Goal: Task Accomplishment & Management: Manage account settings

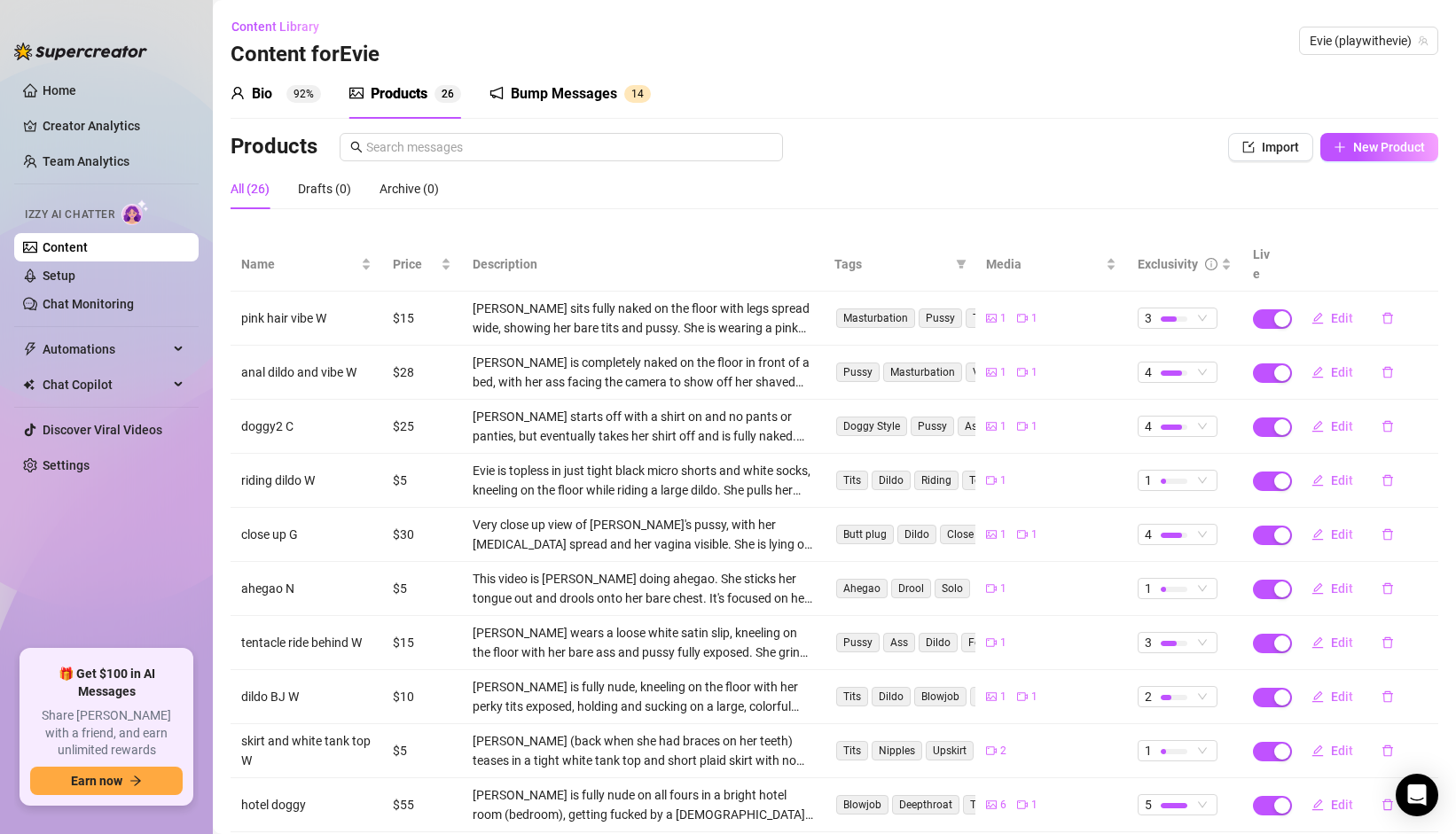
scroll to position [82, 0]
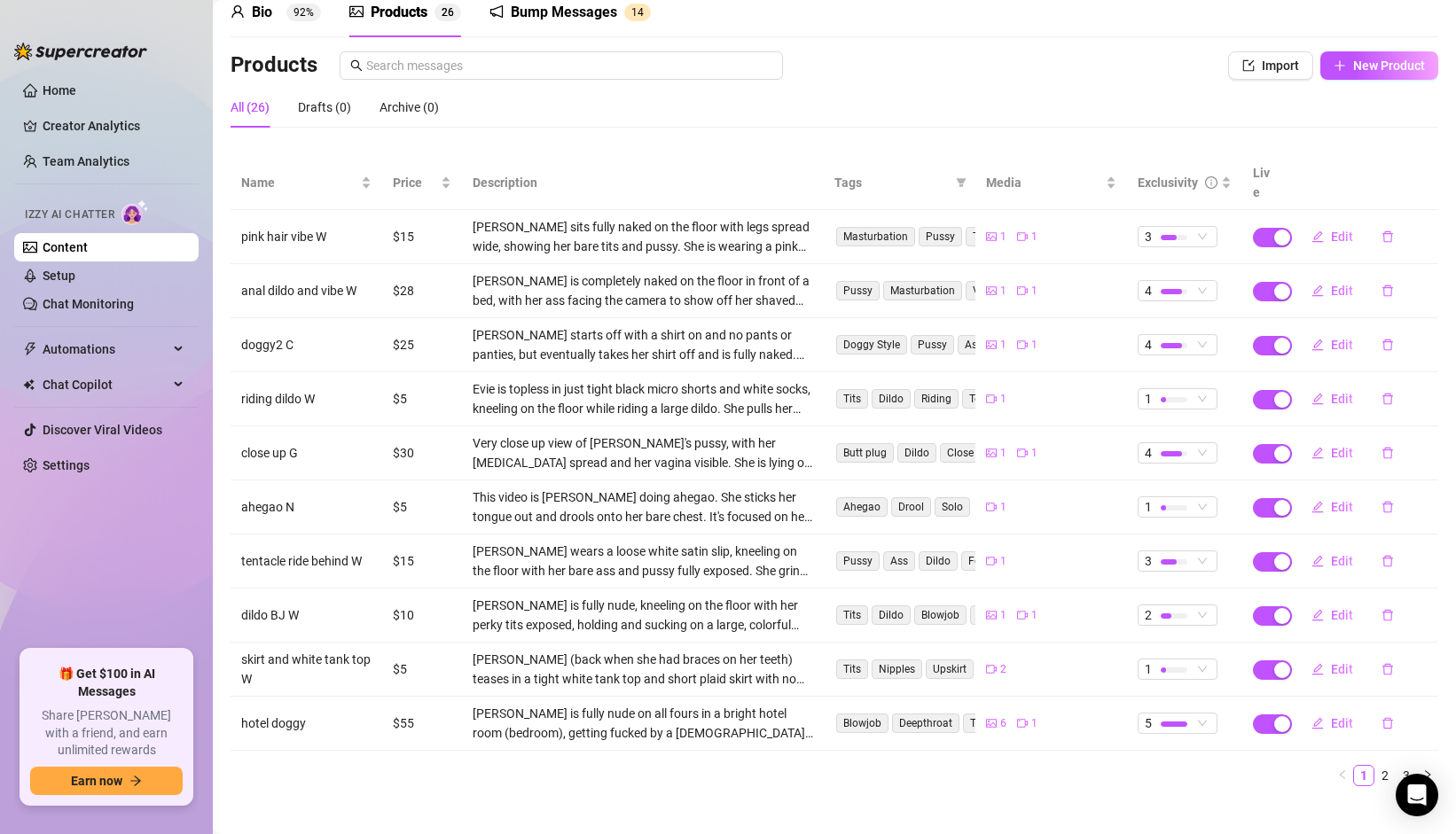
click at [105, 297] on link "Chat Monitoring" at bounding box center [88, 303] width 92 height 14
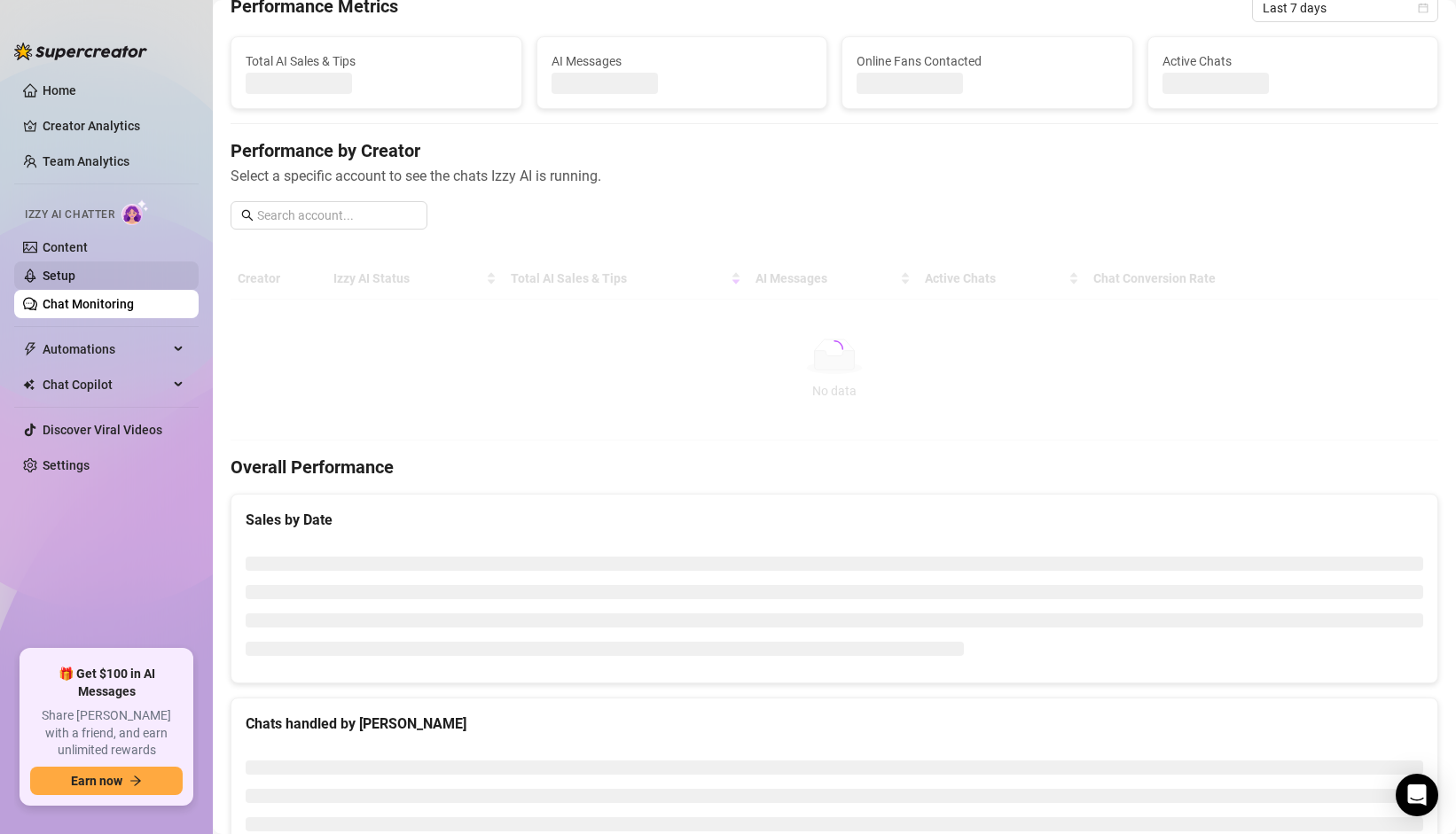
click at [75, 271] on link "Setup" at bounding box center [59, 275] width 33 height 14
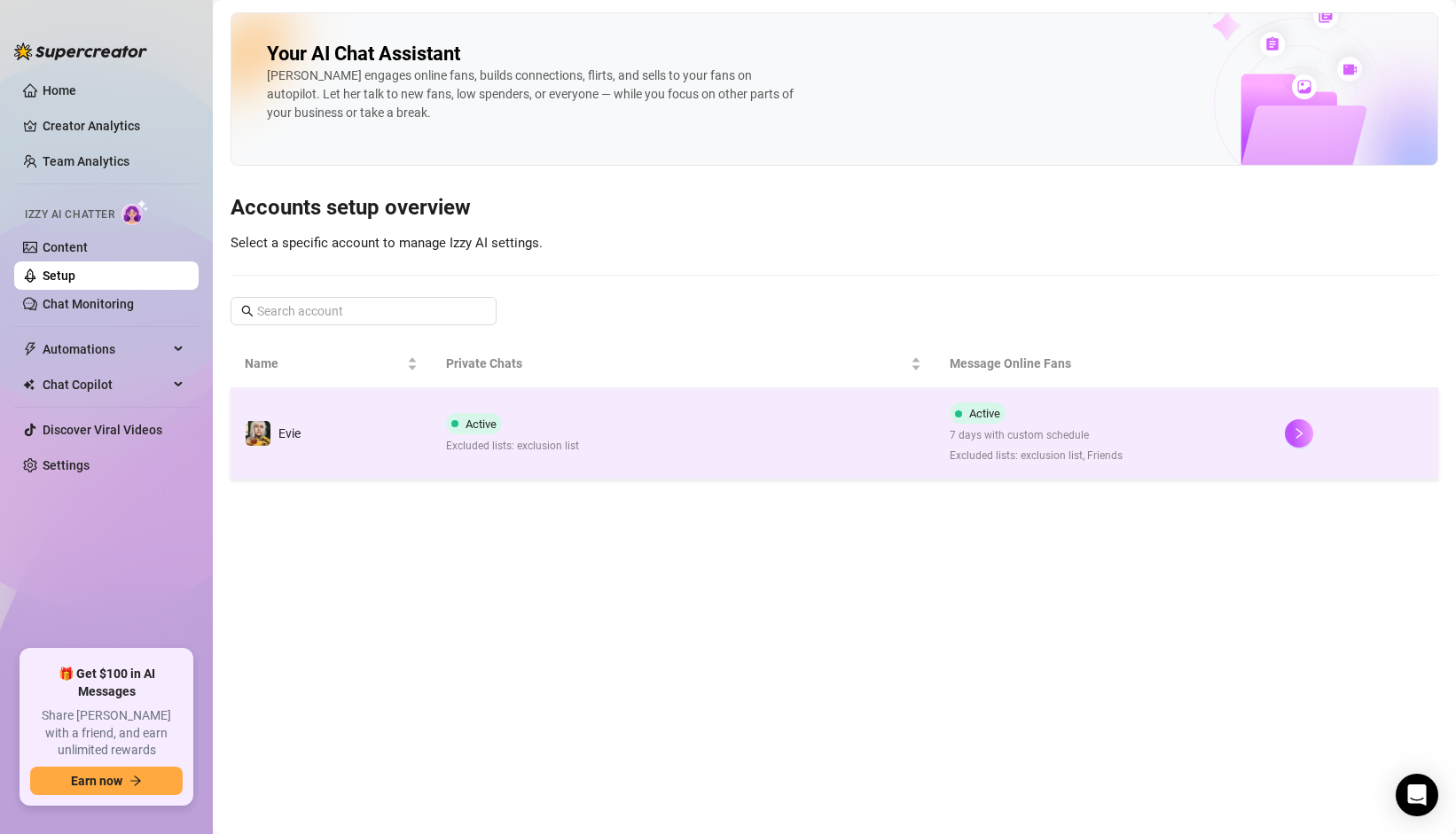
click at [669, 405] on td "Active Excluded lists: exclusion list" at bounding box center [683, 434] width 503 height 92
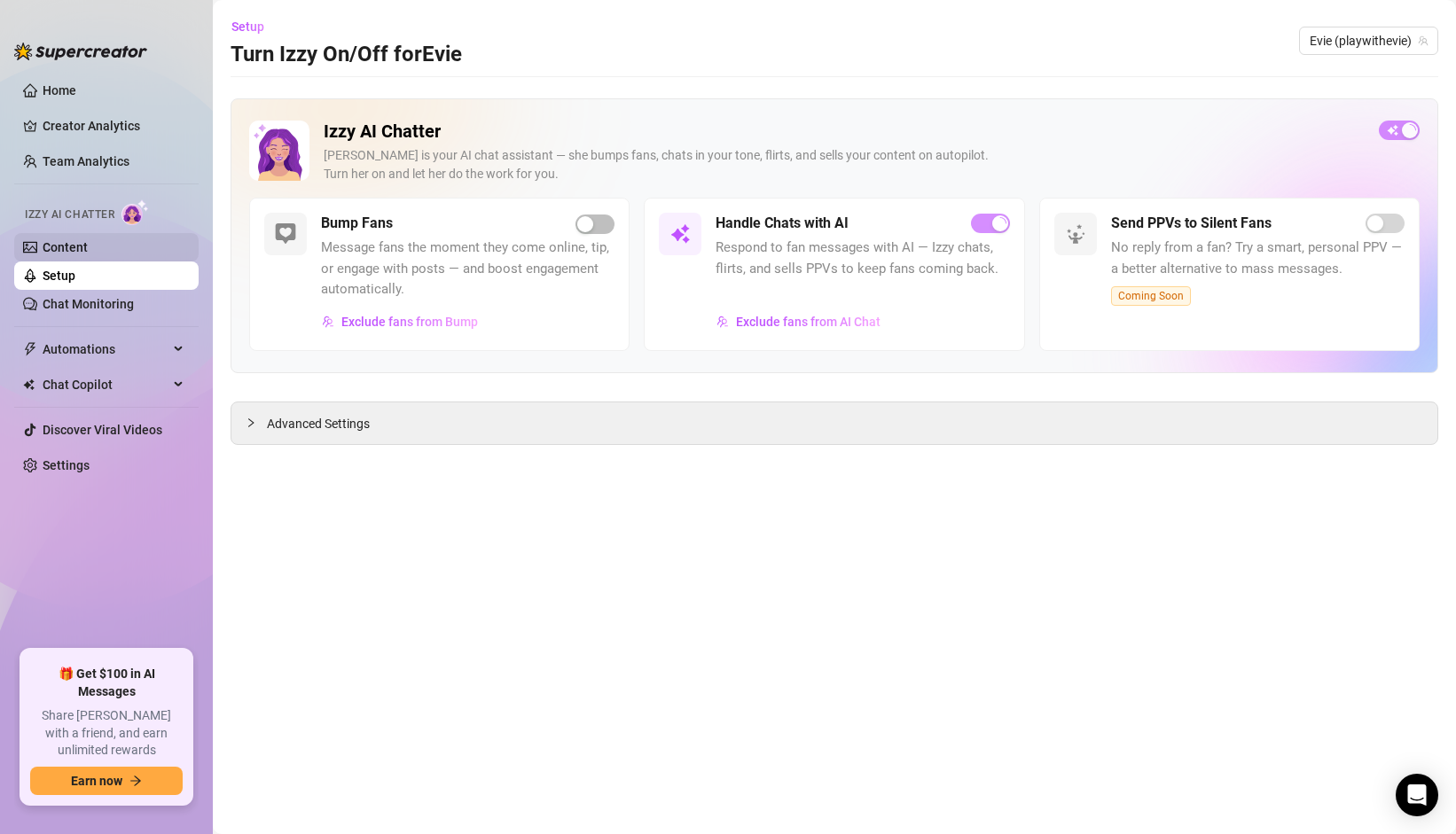
click at [87, 242] on link "Content" at bounding box center [64, 247] width 45 height 14
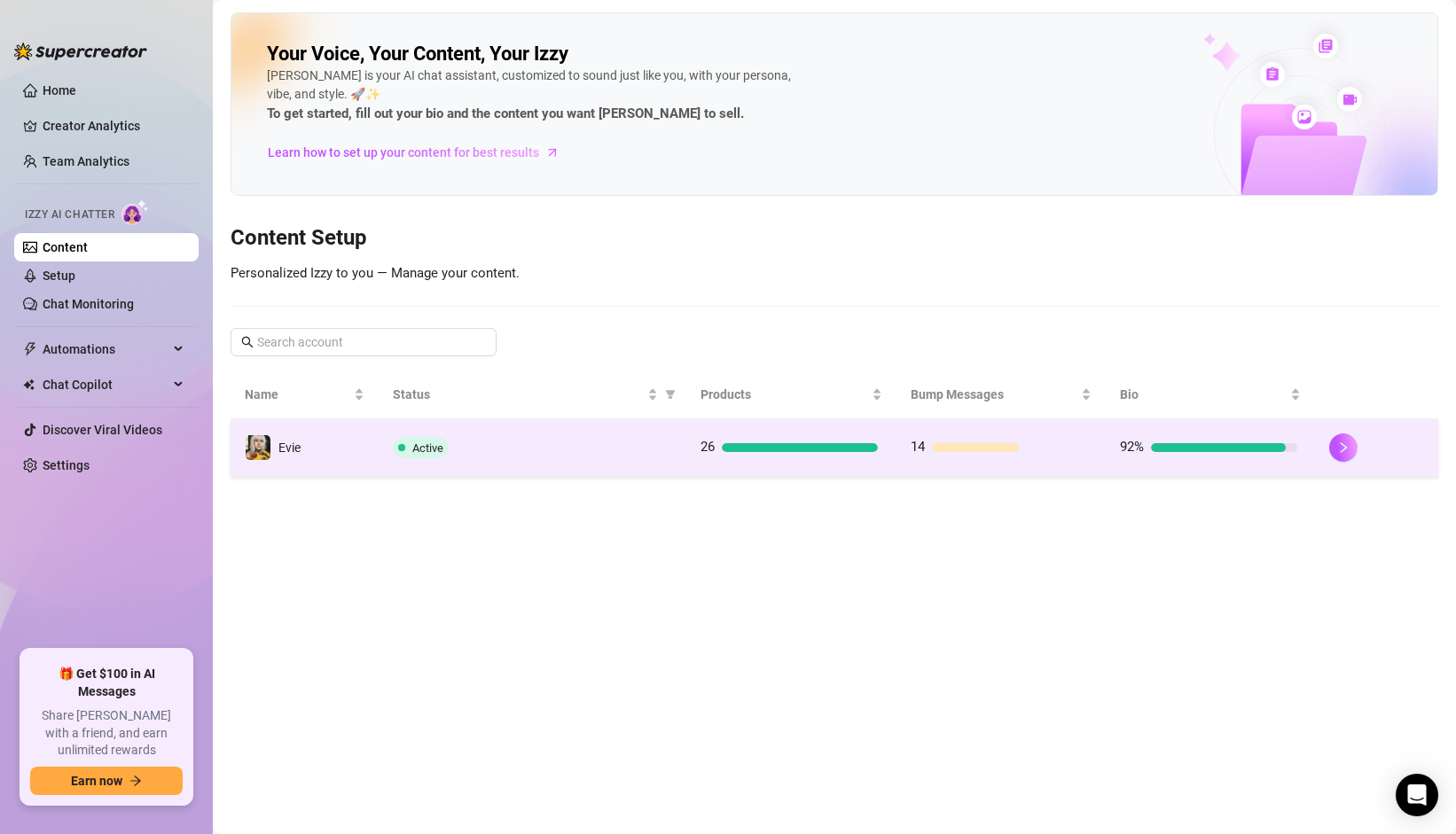
click at [599, 465] on td "Active" at bounding box center [533, 448] width 309 height 58
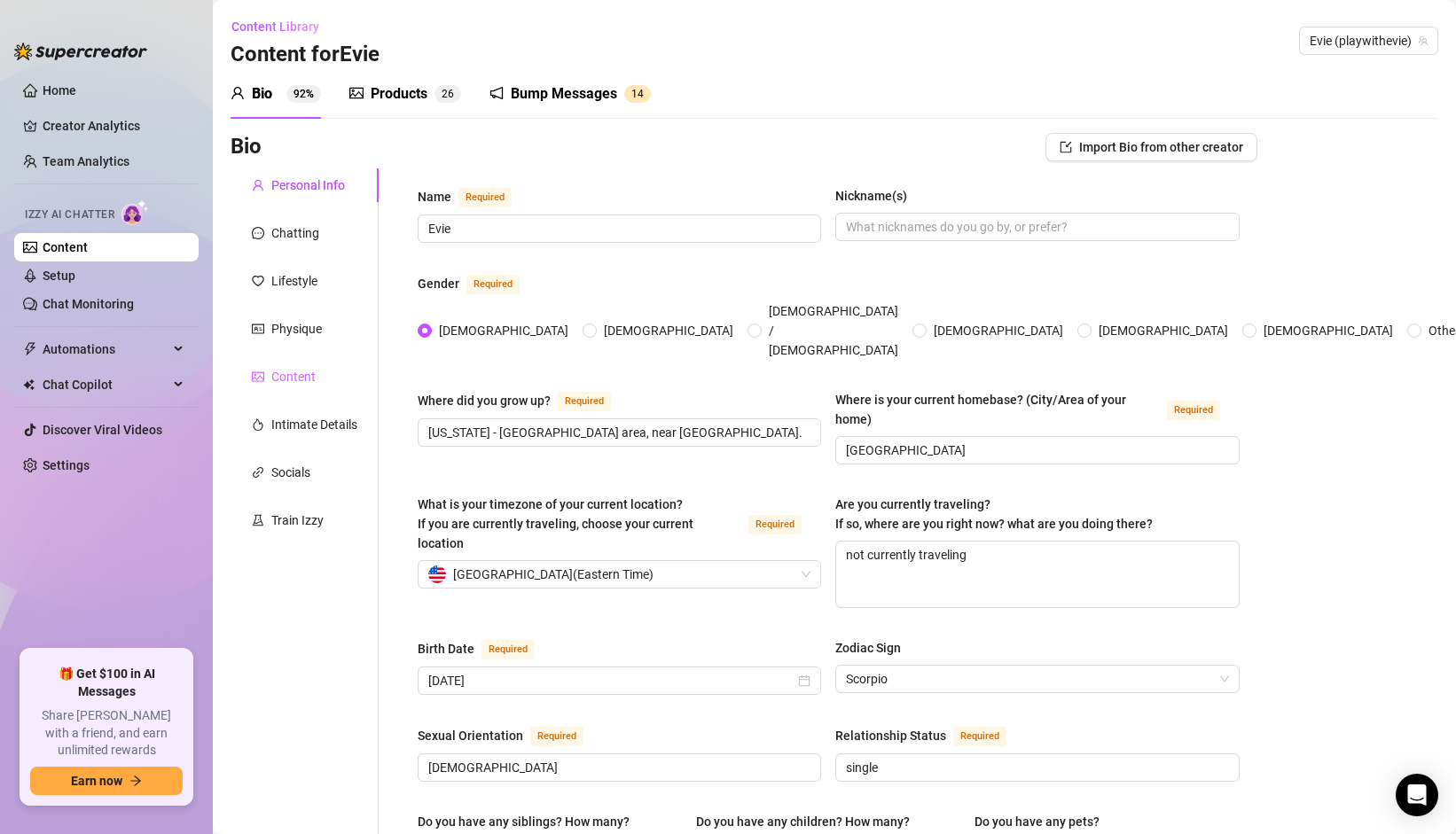
click at [300, 390] on div "Content" at bounding box center [304, 377] width 149 height 34
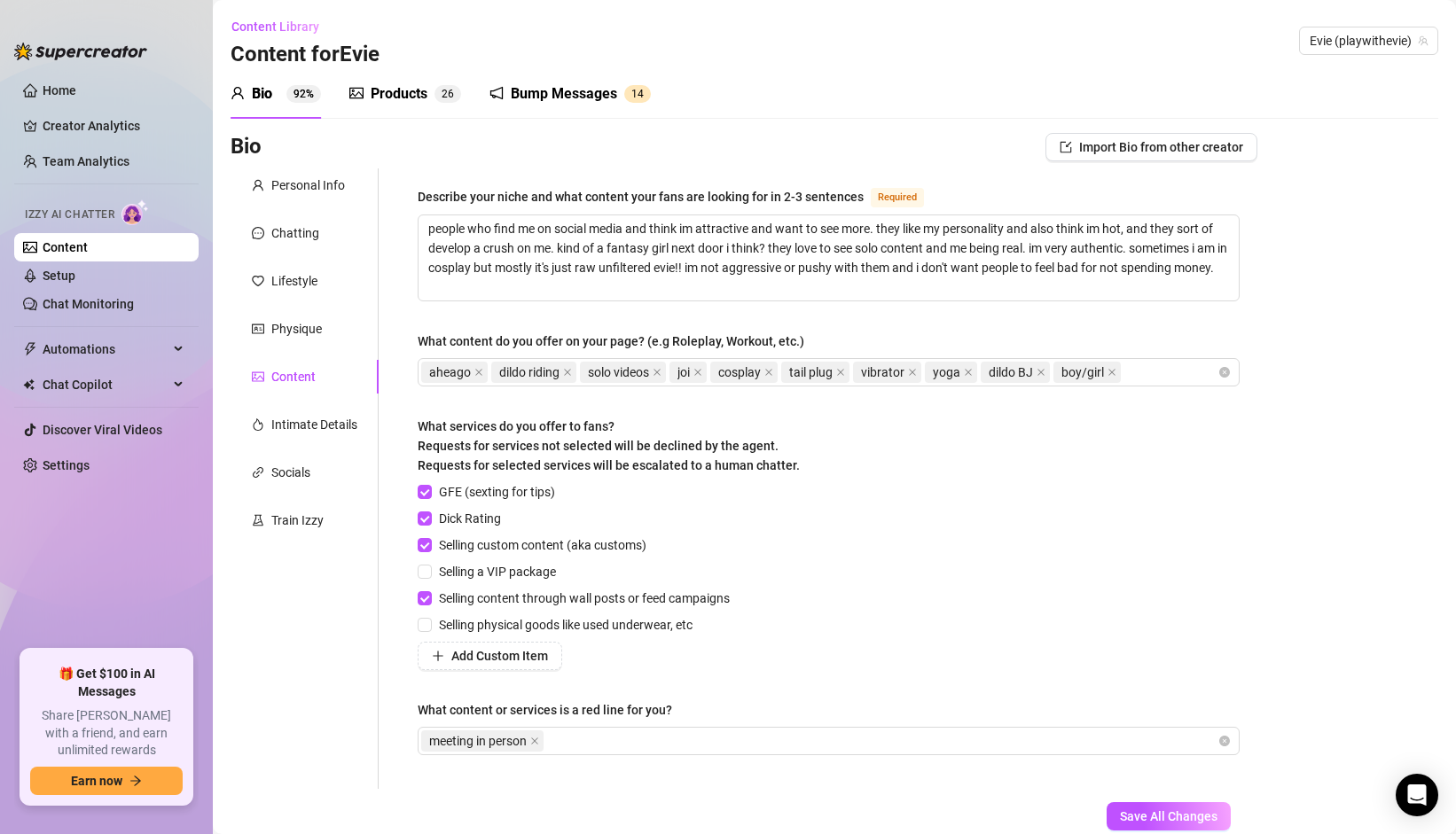
click at [441, 100] on sup "2 6" at bounding box center [447, 93] width 27 height 17
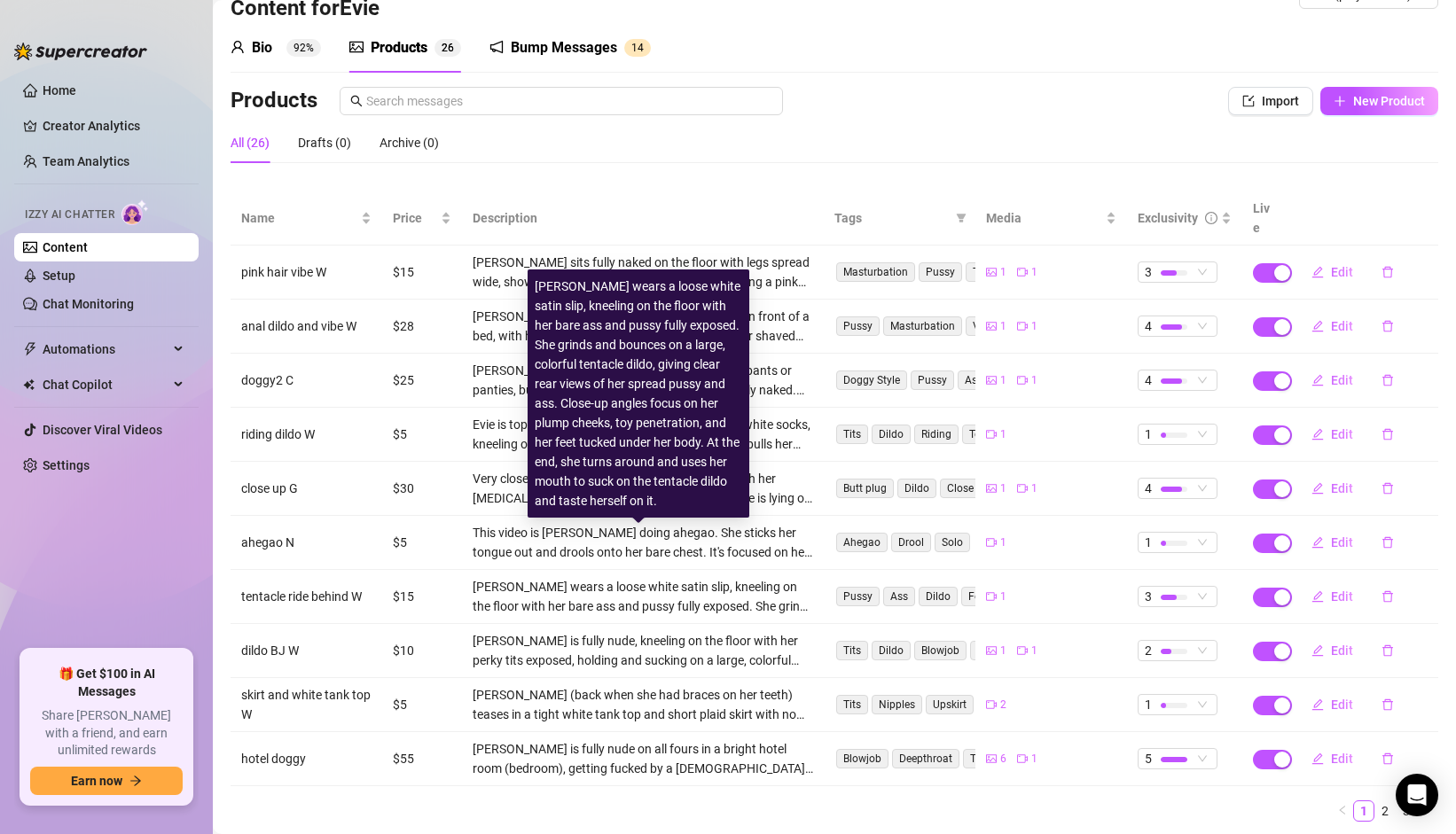
scroll to position [82, 0]
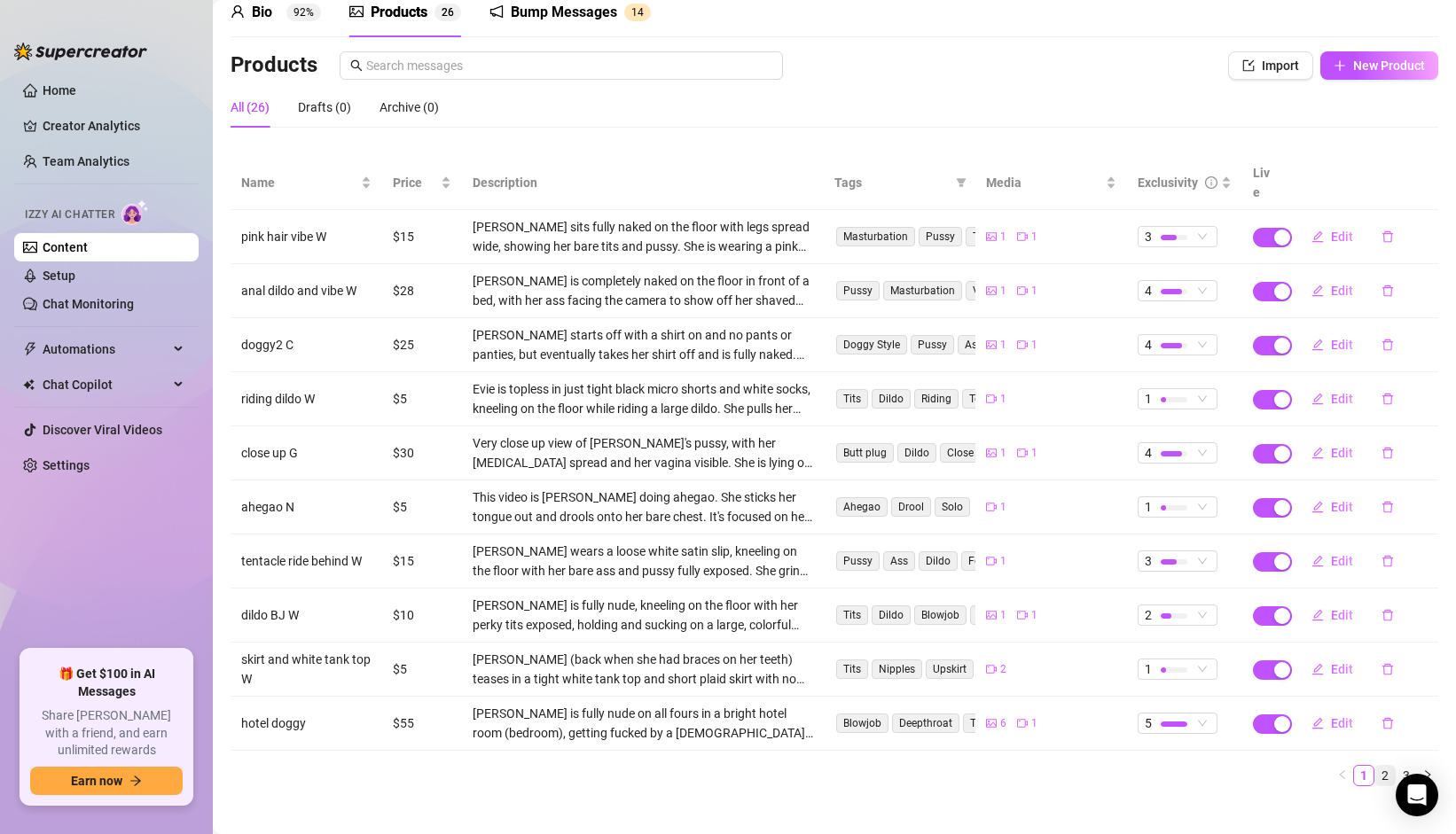
click at [1380, 765] on li "2" at bounding box center [1384, 775] width 21 height 21
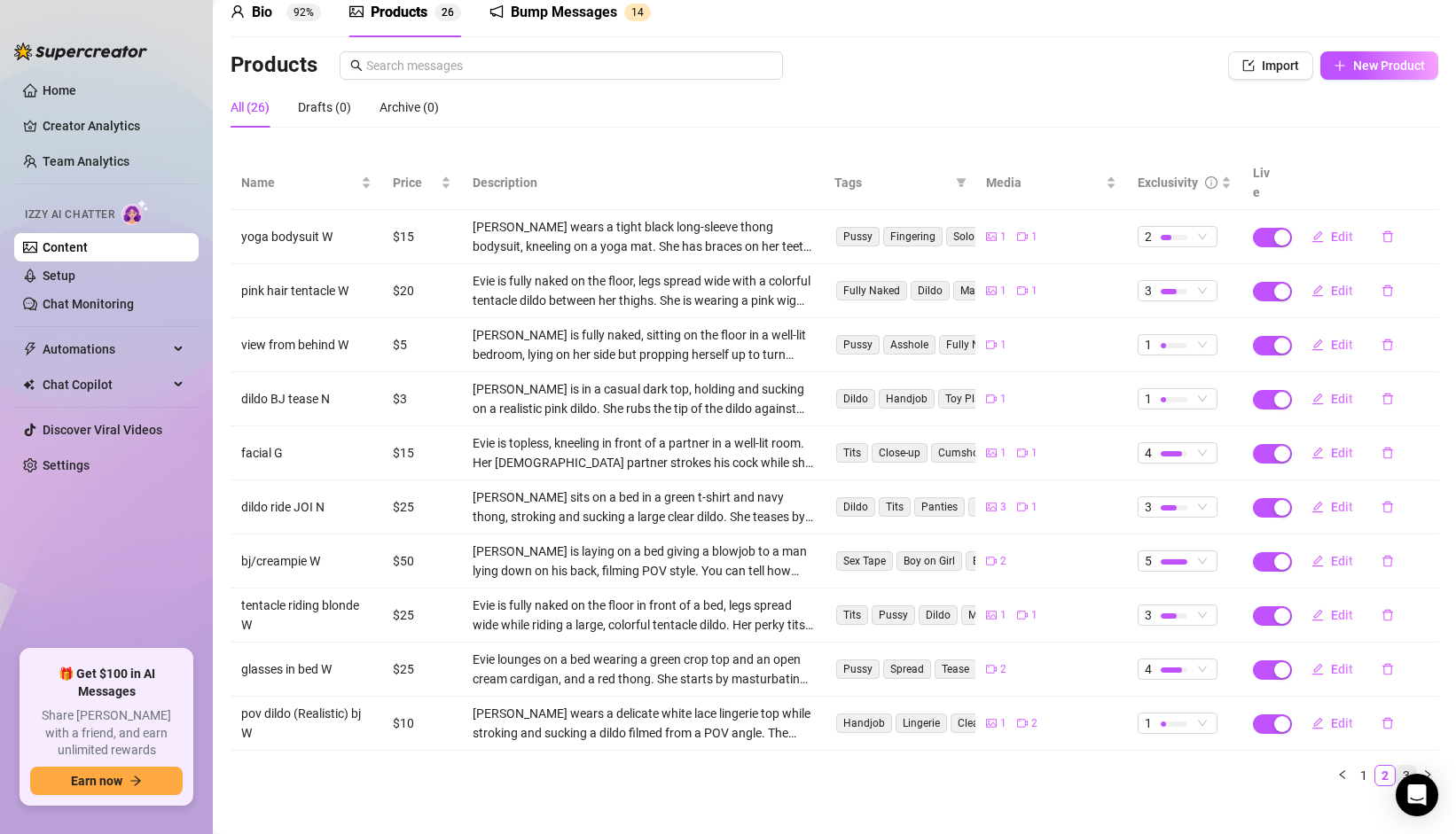
click at [1399, 766] on link "3" at bounding box center [1406, 775] width 19 height 19
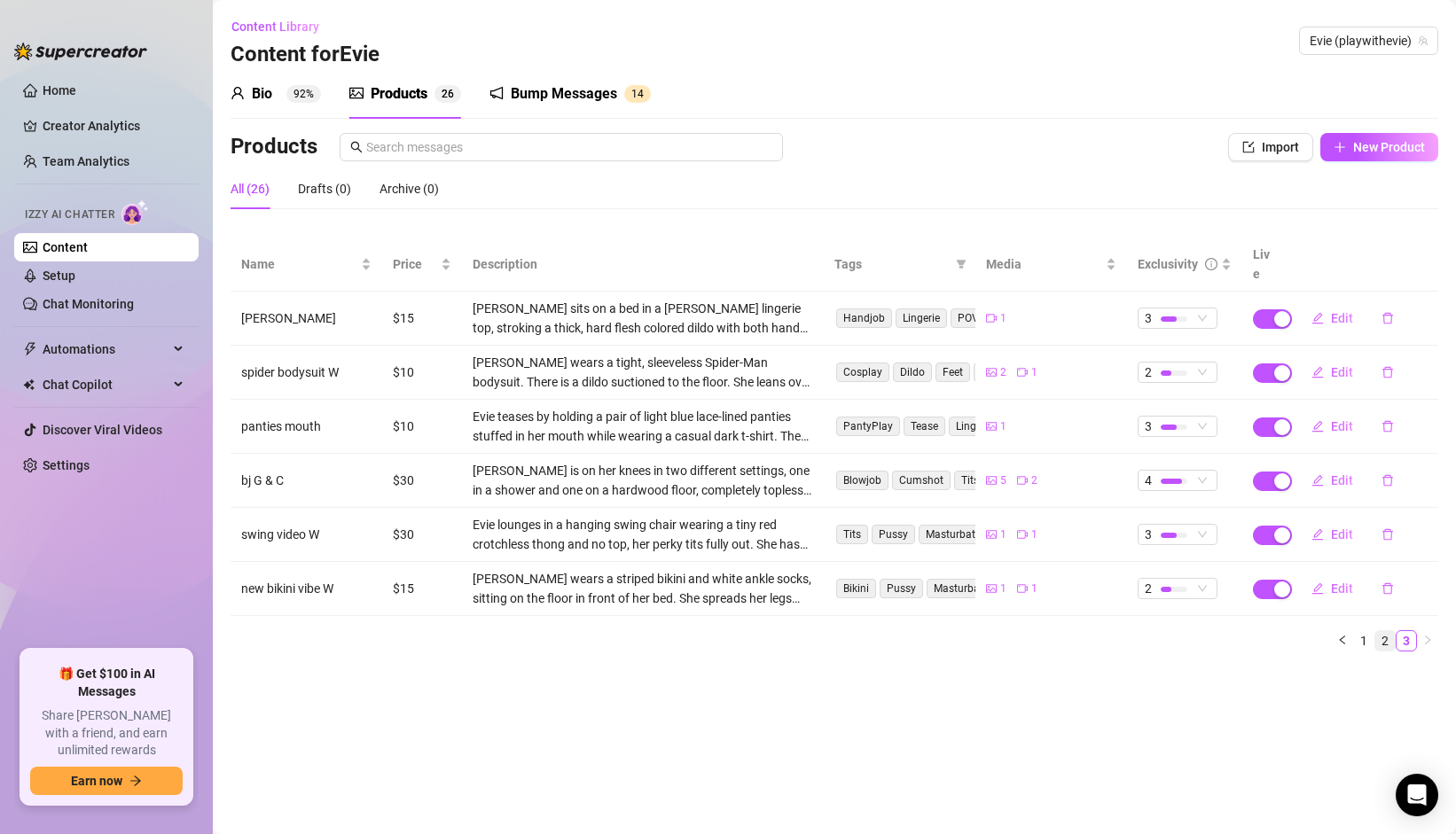
click at [1385, 631] on link "2" at bounding box center [1384, 641] width 19 height 19
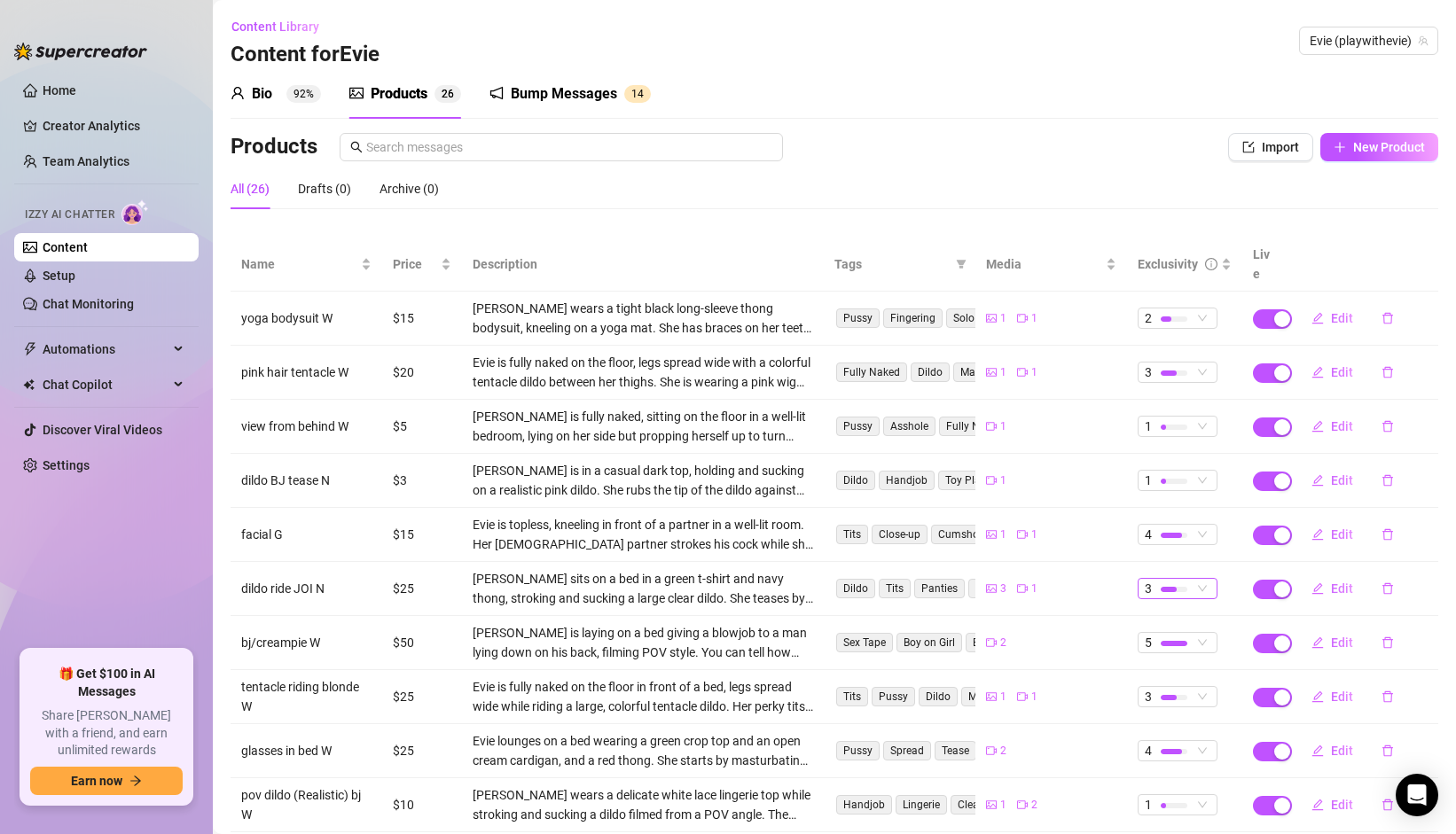
scroll to position [82, 0]
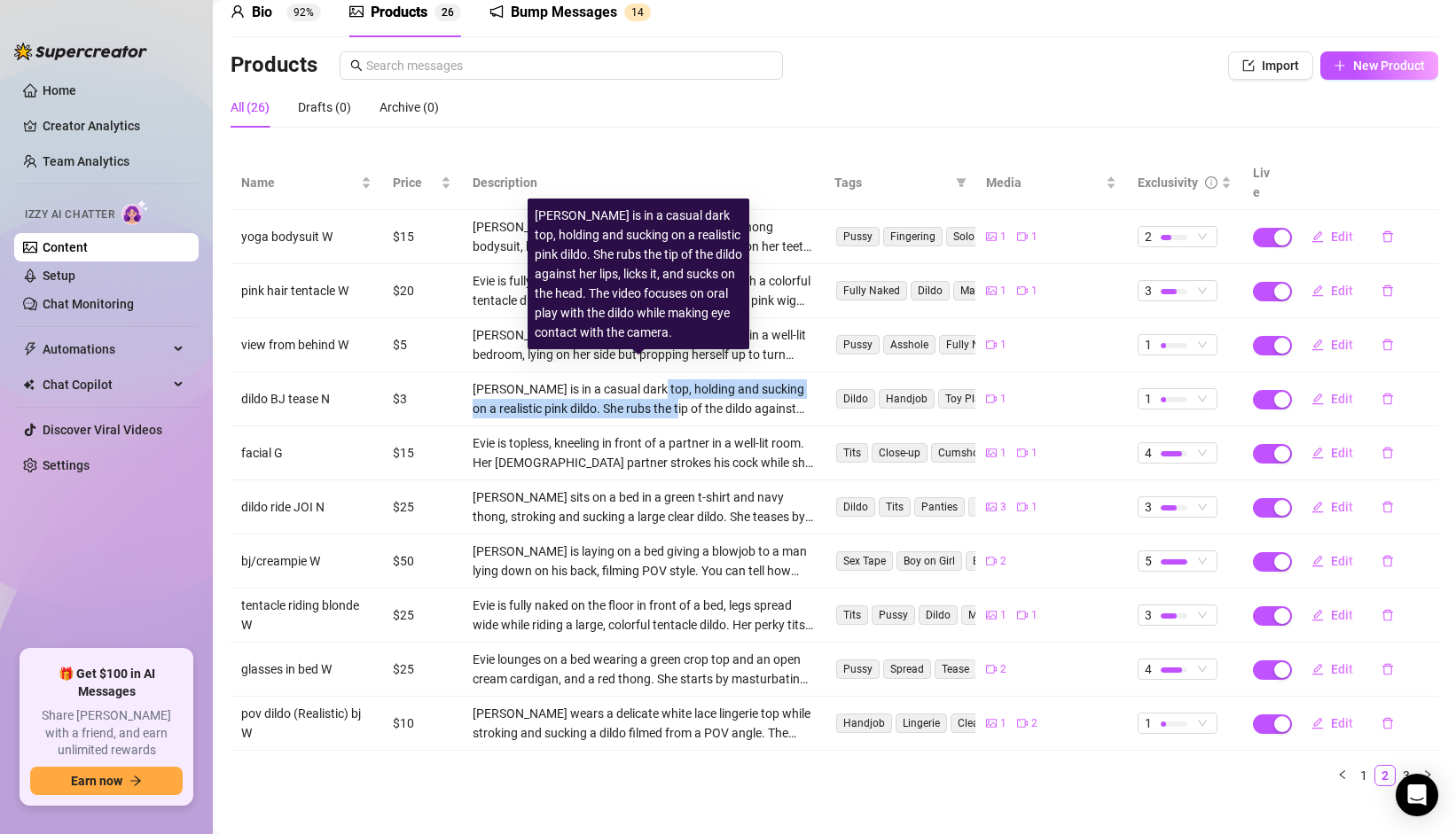
drag, startPoint x: 639, startPoint y: 367, endPoint x: 649, endPoint y: 393, distance: 27.9
click at [649, 393] on div "[PERSON_NAME] is in a casual dark top, holding and sucking on a realistic pink …" at bounding box center [644, 399] width 341 height 39
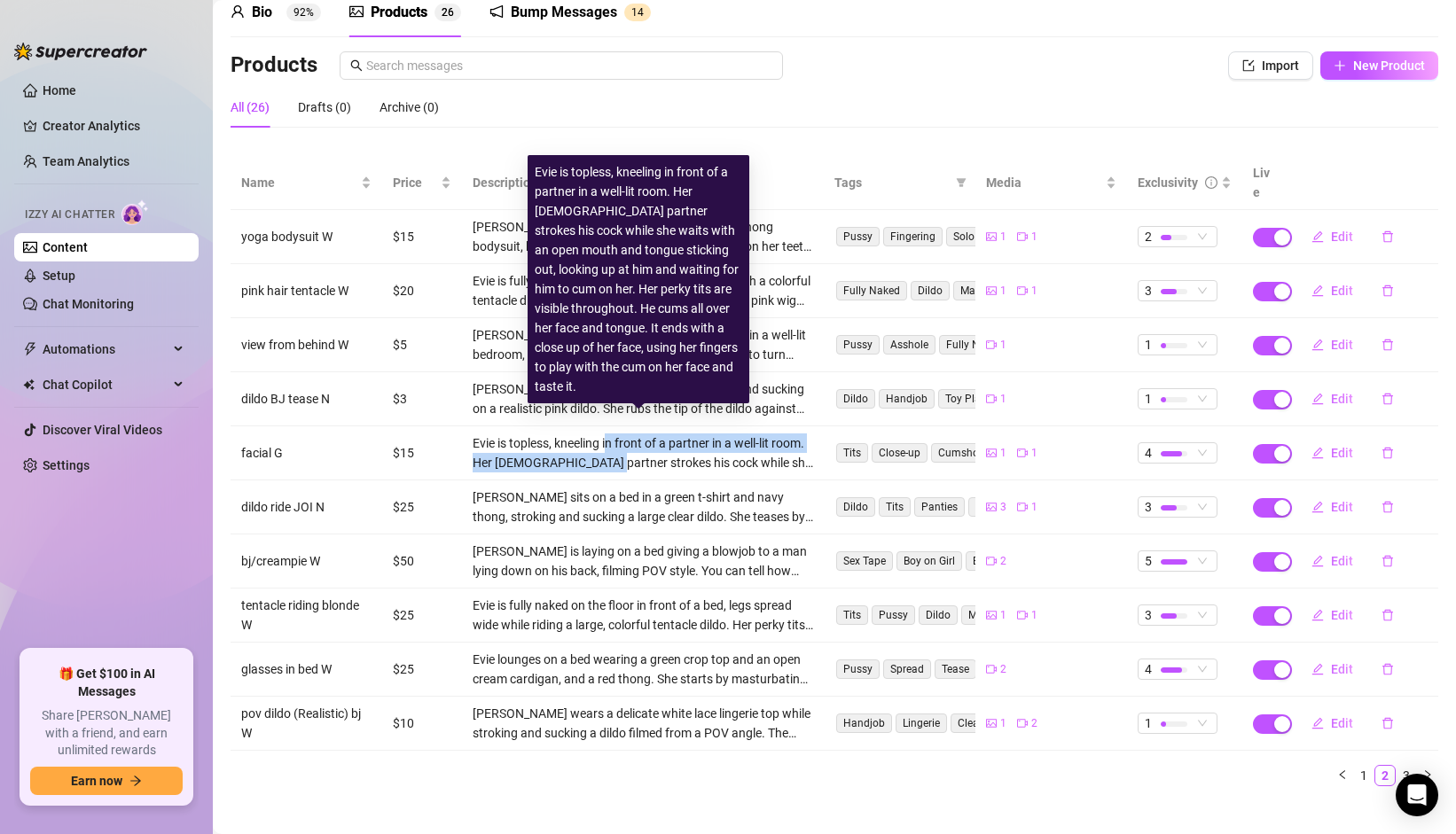
drag, startPoint x: 610, startPoint y: 427, endPoint x: 603, endPoint y: 452, distance: 26.0
click at [603, 452] on div "Evie is topless, kneeling in front of a partner in a well-lit room. Her [DEMOGR…" at bounding box center [644, 453] width 341 height 39
drag, startPoint x: 601, startPoint y: 448, endPoint x: 616, endPoint y: 420, distance: 31.8
click at [616, 433] on div "Evie is topless, kneeling in front of a partner in a well-lit room. Her [DEMOGR…" at bounding box center [644, 453] width 341 height 39
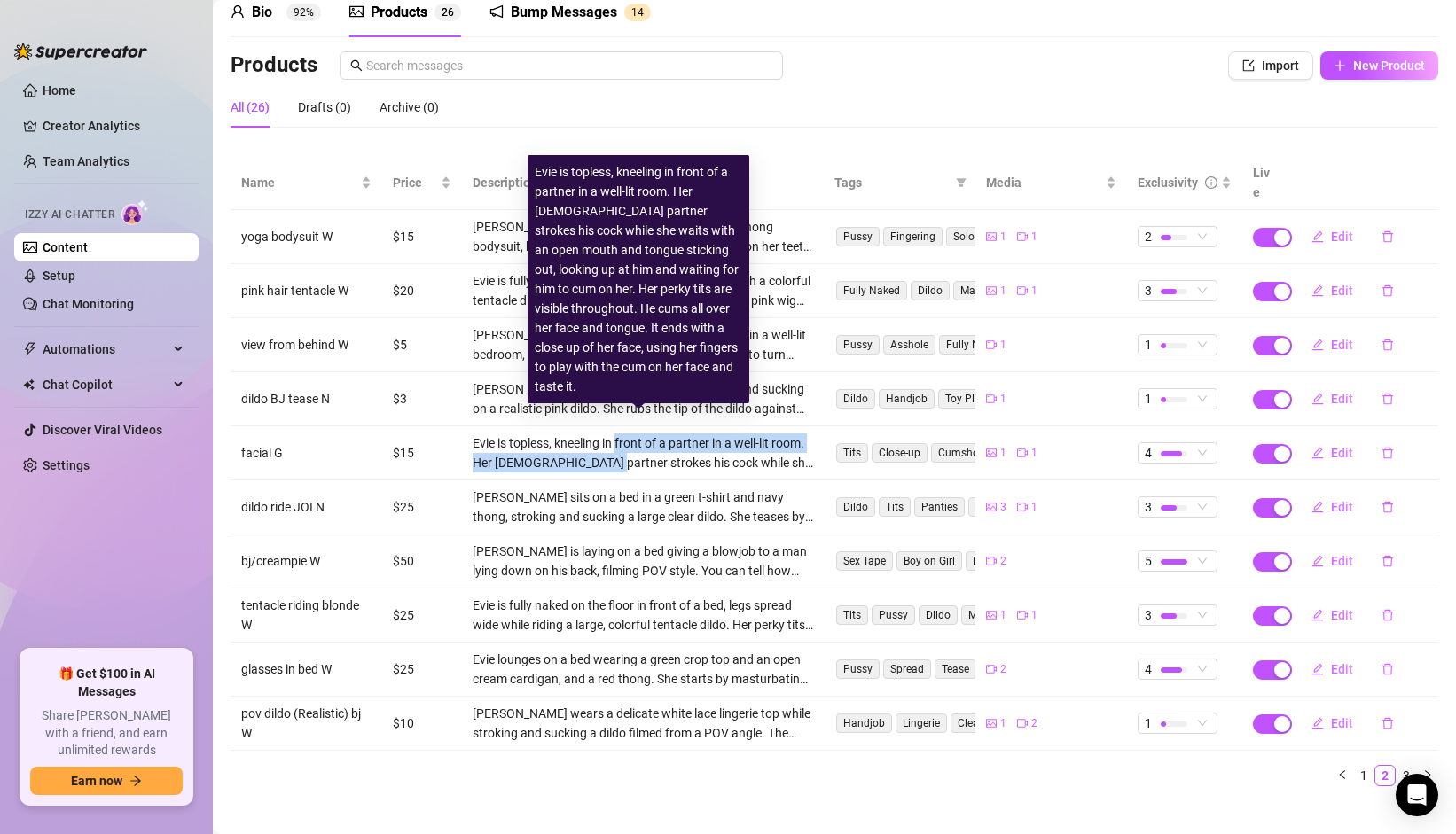
click at [616, 433] on div "Evie is topless, kneeling in front of a partner in a well-lit room. Her [DEMOGR…" at bounding box center [644, 453] width 341 height 39
drag, startPoint x: 616, startPoint y: 420, endPoint x: 615, endPoint y: 440, distance: 20.0
click at [615, 440] on div "Evie is topless, kneeling in front of a partner in a well-lit room. Her [DEMOGR…" at bounding box center [644, 453] width 341 height 39
drag, startPoint x: 615, startPoint y: 439, endPoint x: 616, endPoint y: 430, distance: 9.1
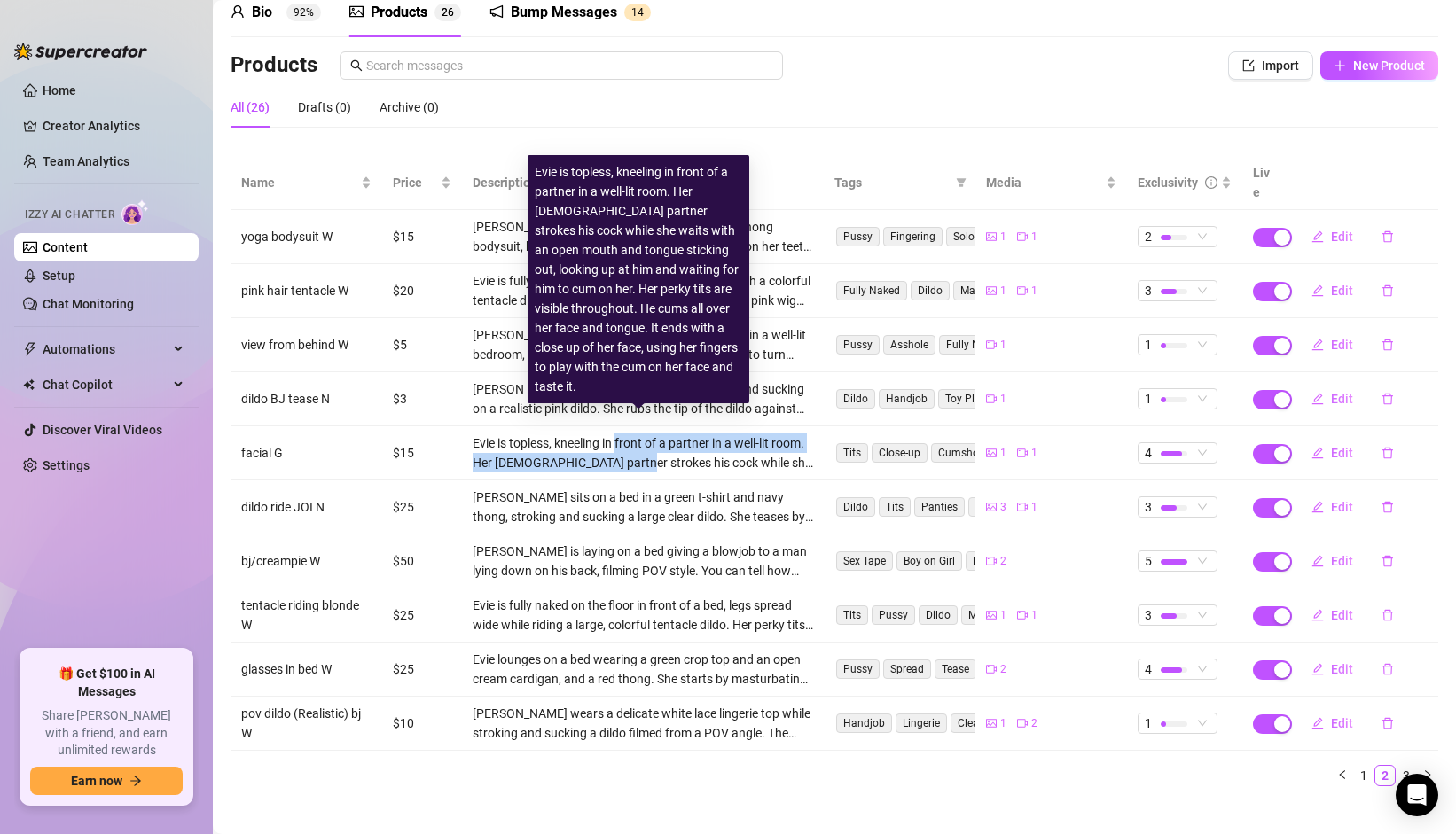
click at [616, 433] on div "Evie is topless, kneeling in front of a partner in a well-lit room. Her [DEMOGR…" at bounding box center [644, 453] width 341 height 39
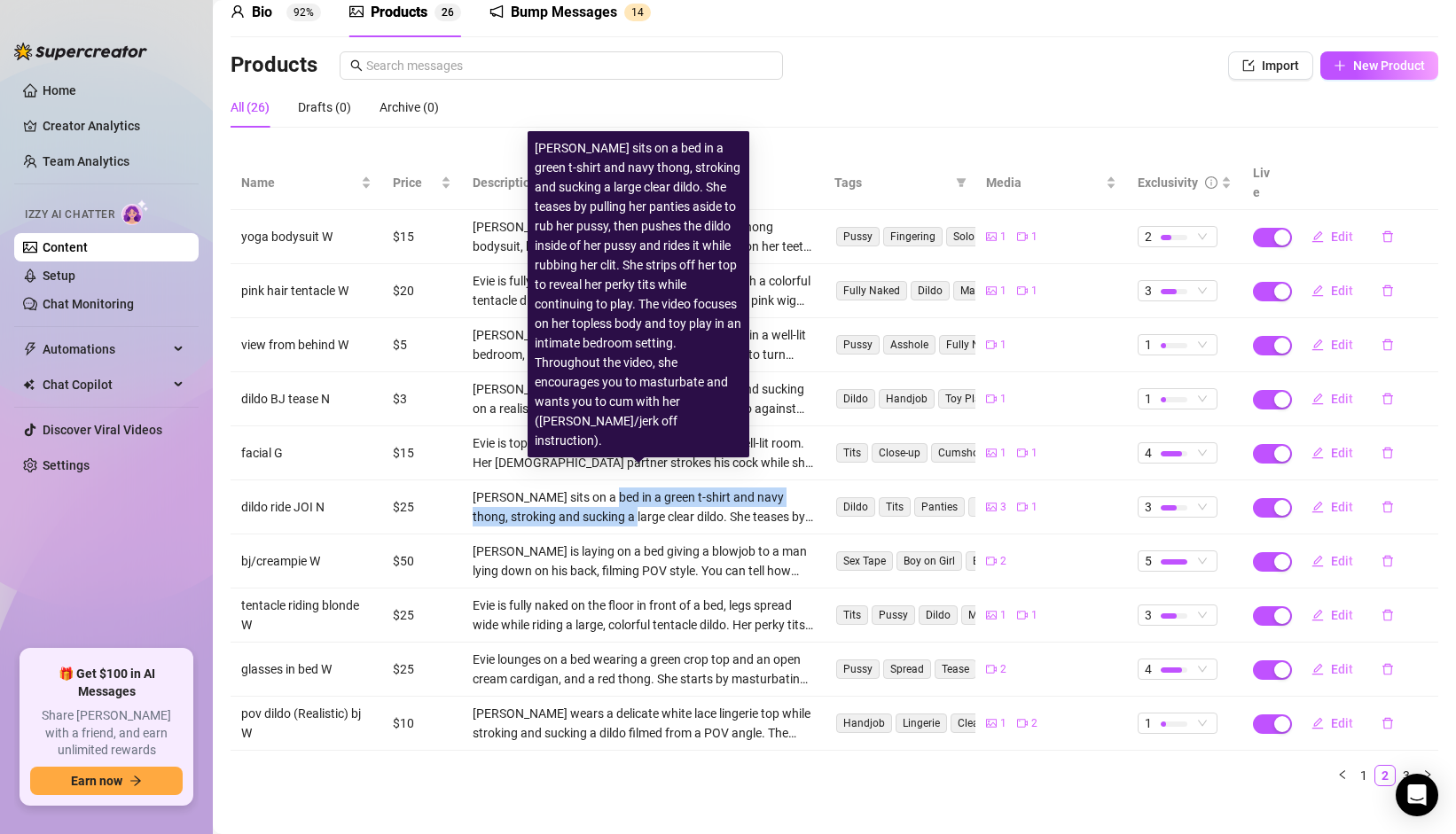
drag, startPoint x: 594, startPoint y: 489, endPoint x: 594, endPoint y: 504, distance: 15.0
click at [594, 504] on div "[PERSON_NAME] sits on a bed in a green t-shirt and navy thong, stroking and suc…" at bounding box center [644, 507] width 341 height 39
drag, startPoint x: 594, startPoint y: 504, endPoint x: 619, endPoint y: 477, distance: 36.8
click at [619, 488] on div "[PERSON_NAME] sits on a bed in a green t-shirt and navy thong, stroking and suc…" at bounding box center [644, 507] width 341 height 39
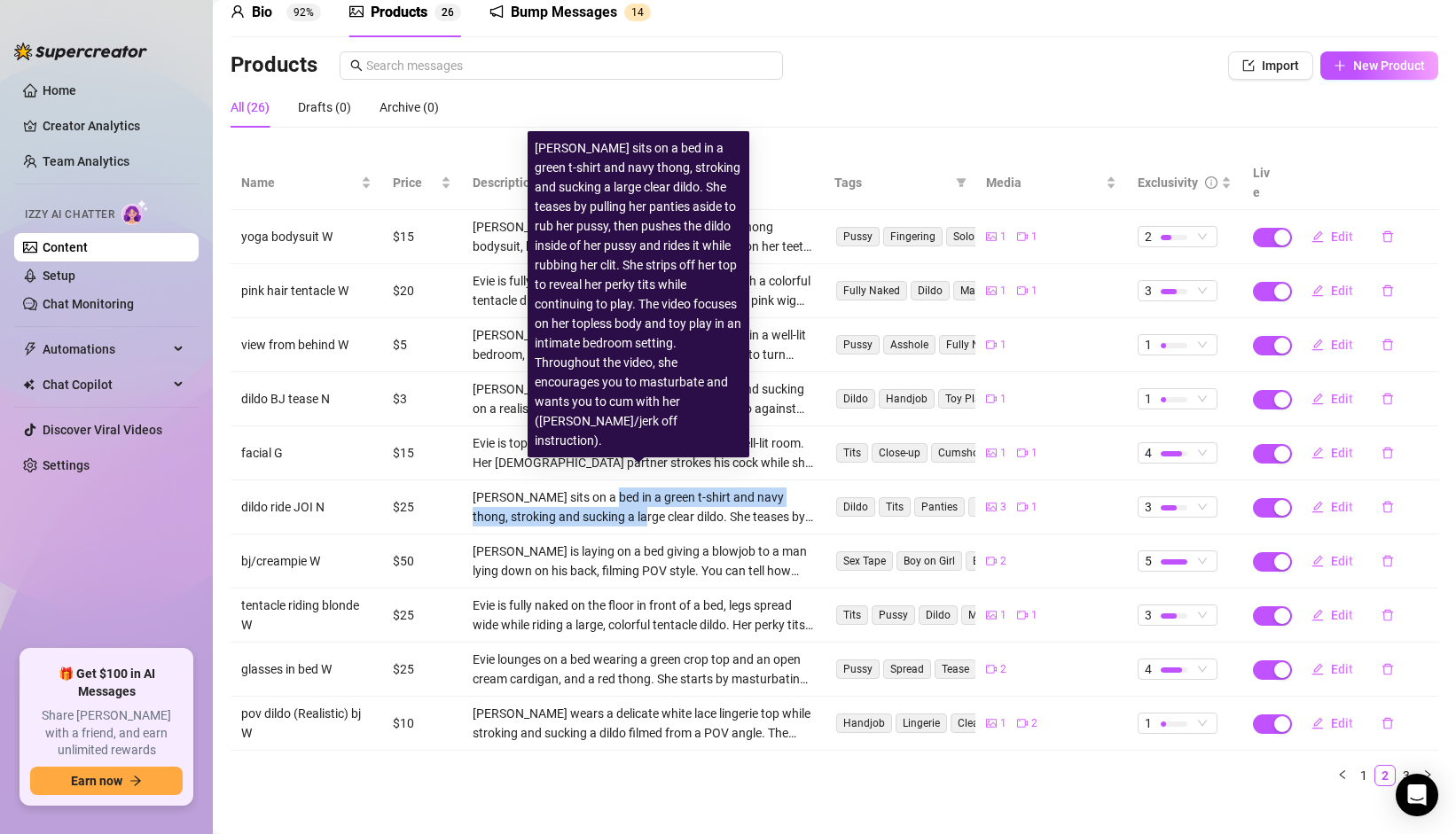
click at [619, 488] on div "[PERSON_NAME] sits on a bed in a green t-shirt and navy thong, stroking and suc…" at bounding box center [644, 507] width 341 height 39
drag, startPoint x: 619, startPoint y: 477, endPoint x: 617, endPoint y: 493, distance: 16.1
click at [617, 493] on div "[PERSON_NAME] sits on a bed in a green t-shirt and navy thong, stroking and suc…" at bounding box center [644, 507] width 341 height 39
click at [617, 494] on div "[PERSON_NAME] sits on a bed in a green t-shirt and navy thong, stroking and suc…" at bounding box center [644, 507] width 341 height 39
drag, startPoint x: 611, startPoint y: 499, endPoint x: 612, endPoint y: 485, distance: 14.0
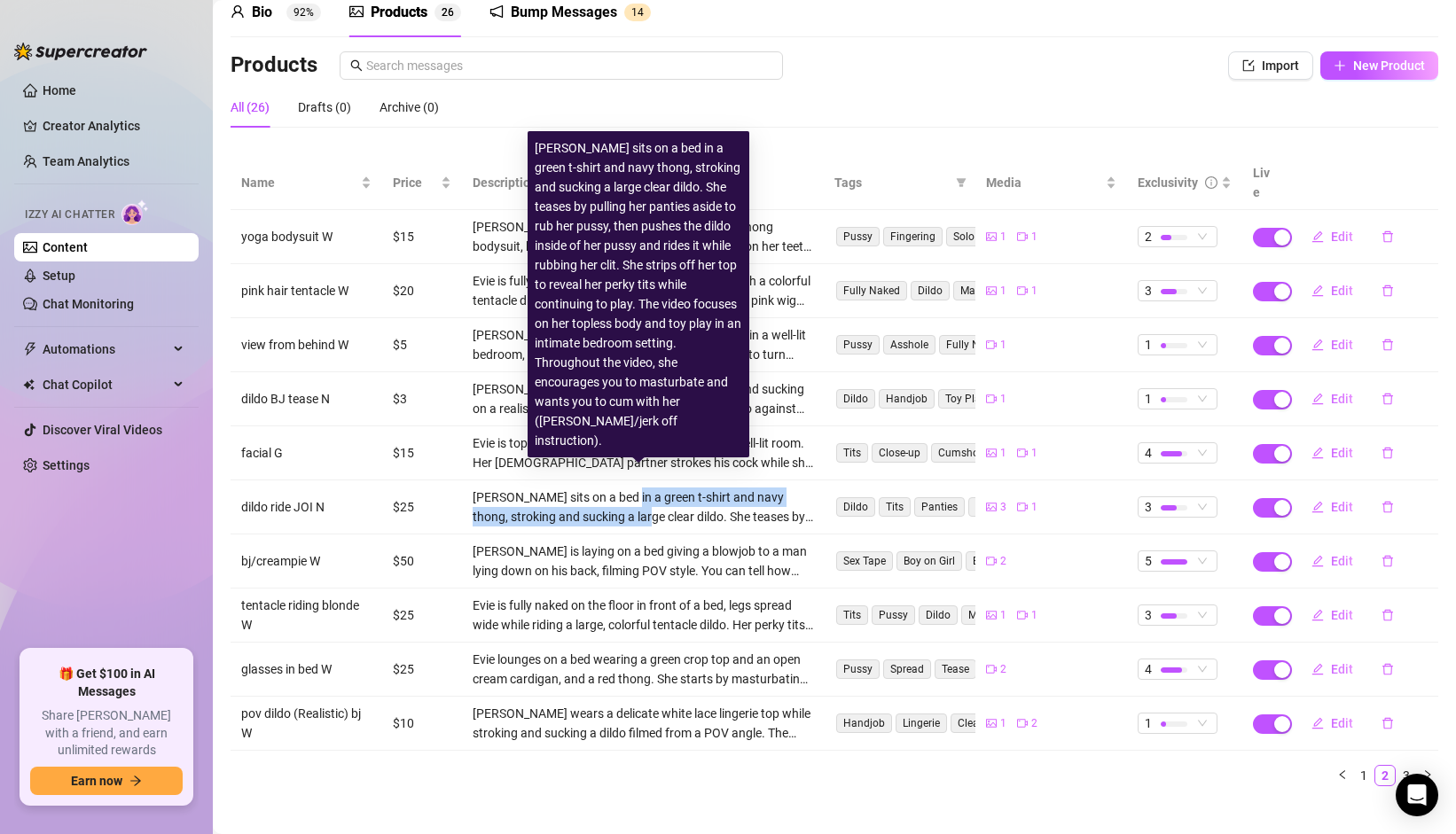
click at [612, 488] on div "[PERSON_NAME] sits on a bed in a green t-shirt and navy thong, stroking and suc…" at bounding box center [644, 507] width 341 height 39
drag, startPoint x: 612, startPoint y: 485, endPoint x: 611, endPoint y: 501, distance: 16.0
click at [611, 501] on div "[PERSON_NAME] sits on a bed in a green t-shirt and navy thong, stroking and suc…" at bounding box center [644, 507] width 341 height 39
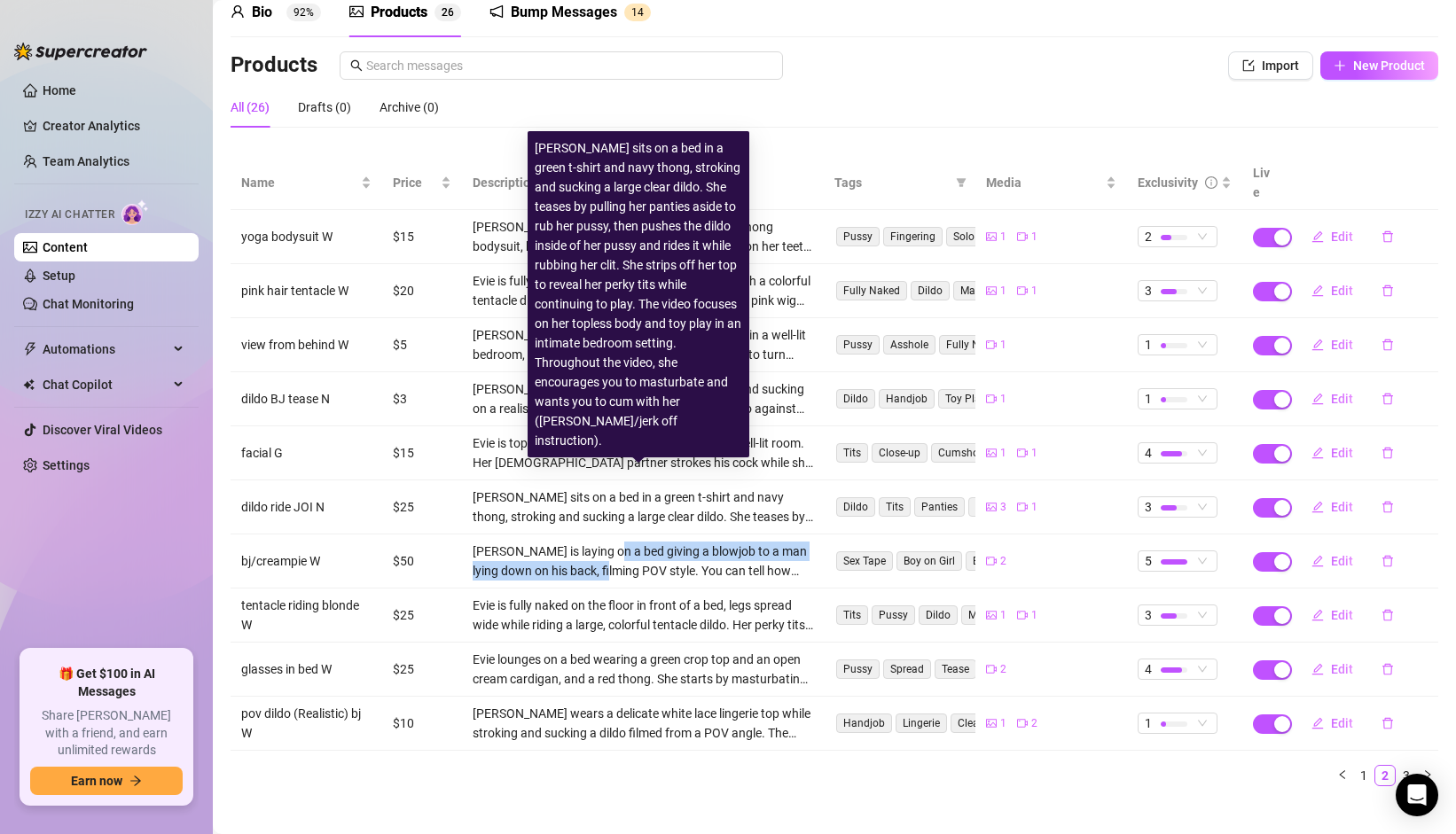
click at [600, 555] on div "[PERSON_NAME] is laying on a bed giving a blowjob to a man lying down on his ba…" at bounding box center [644, 561] width 341 height 39
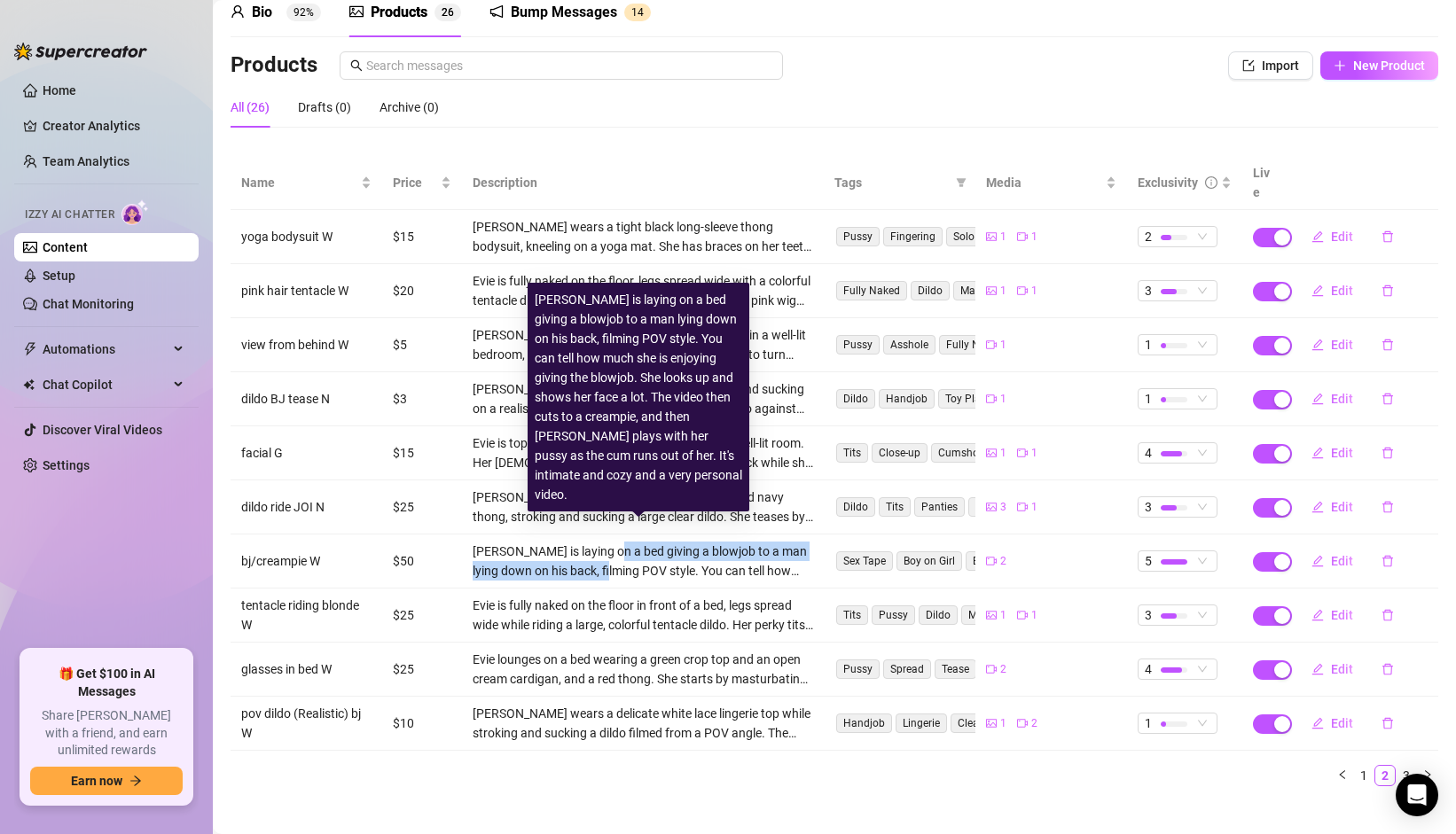
click at [600, 555] on div "[PERSON_NAME] is laying on a bed giving a blowjob to a man lying down on his ba…" at bounding box center [644, 561] width 341 height 39
drag, startPoint x: 600, startPoint y: 555, endPoint x: 619, endPoint y: 535, distance: 27.6
click at [619, 542] on div "[PERSON_NAME] is laying on a bed giving a blowjob to a man lying down on his ba…" at bounding box center [644, 561] width 341 height 39
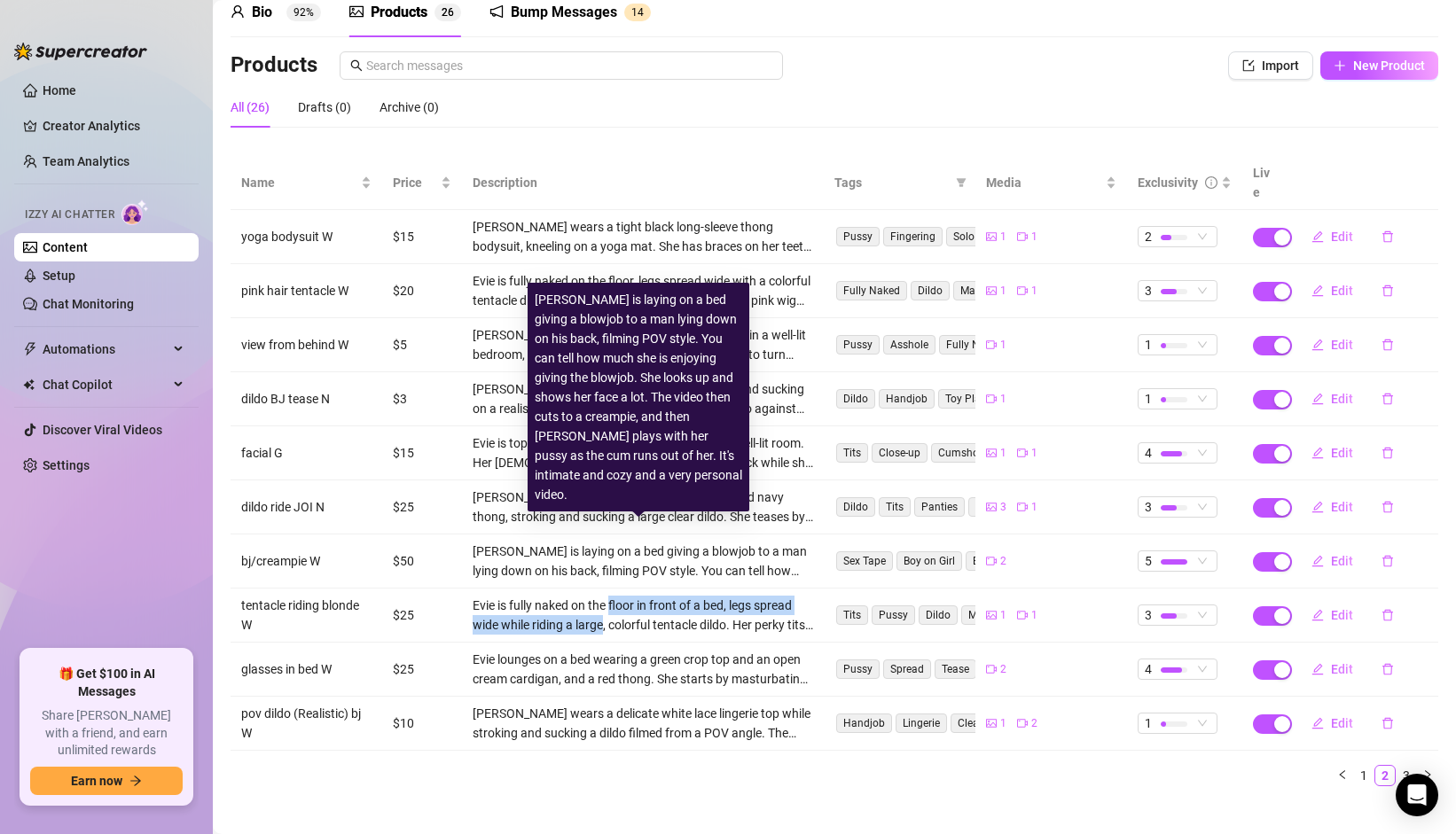
drag, startPoint x: 610, startPoint y: 571, endPoint x: 600, endPoint y: 608, distance: 38.3
click at [600, 608] on td "Evie is fully naked on the floor in front of a bed, legs spread wide while ridi…" at bounding box center [644, 615] width 363 height 54
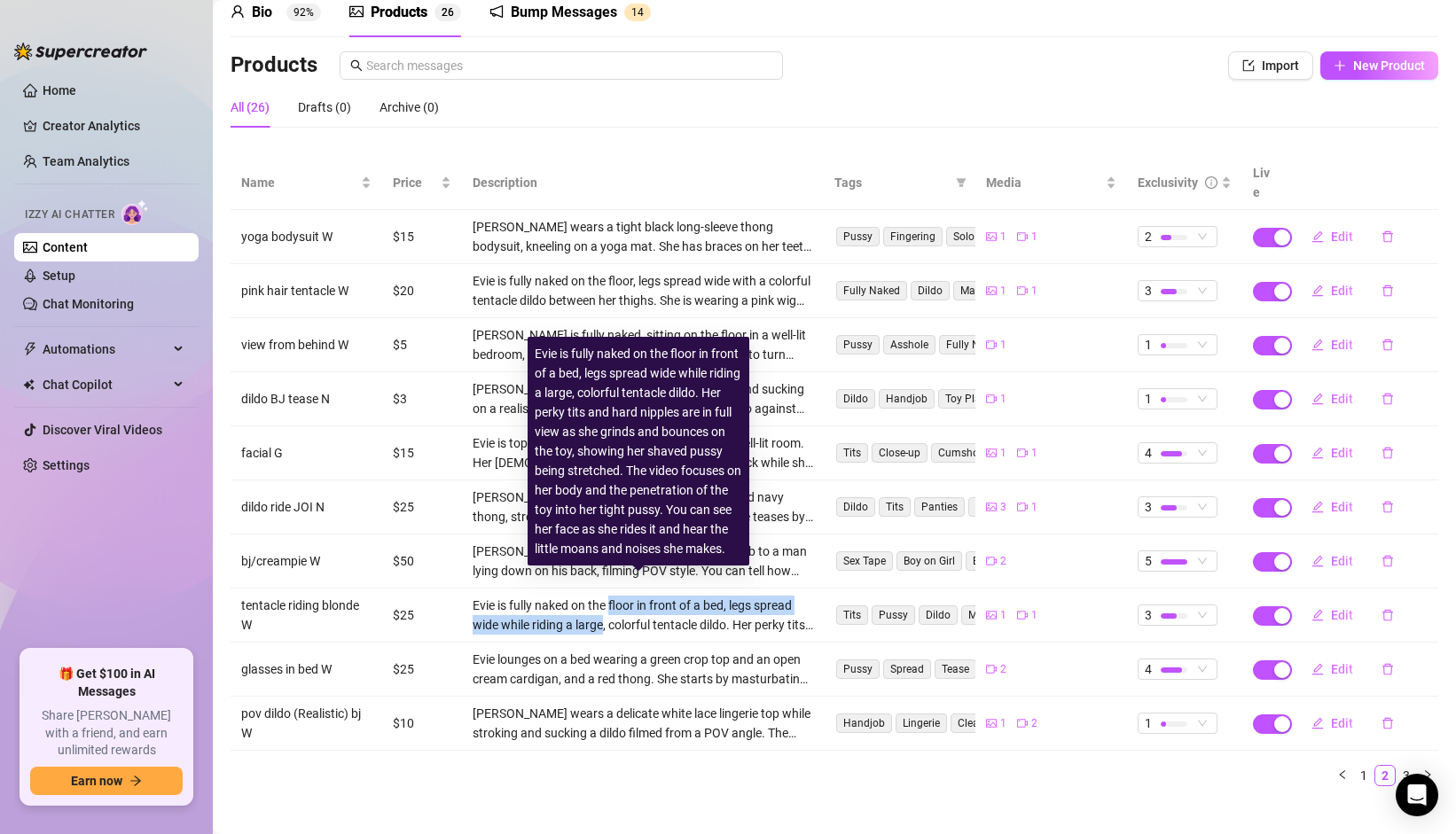
click at [600, 608] on div "Evie is fully naked on the floor in front of a bed, legs spread wide while ridi…" at bounding box center [644, 615] width 341 height 39
drag, startPoint x: 599, startPoint y: 605, endPoint x: 616, endPoint y: 584, distance: 27.0
click at [616, 596] on div "Evie is fully naked on the floor in front of a bed, legs spread wide while ridi…" at bounding box center [644, 615] width 341 height 39
drag, startPoint x: 616, startPoint y: 584, endPoint x: 616, endPoint y: 600, distance: 16.0
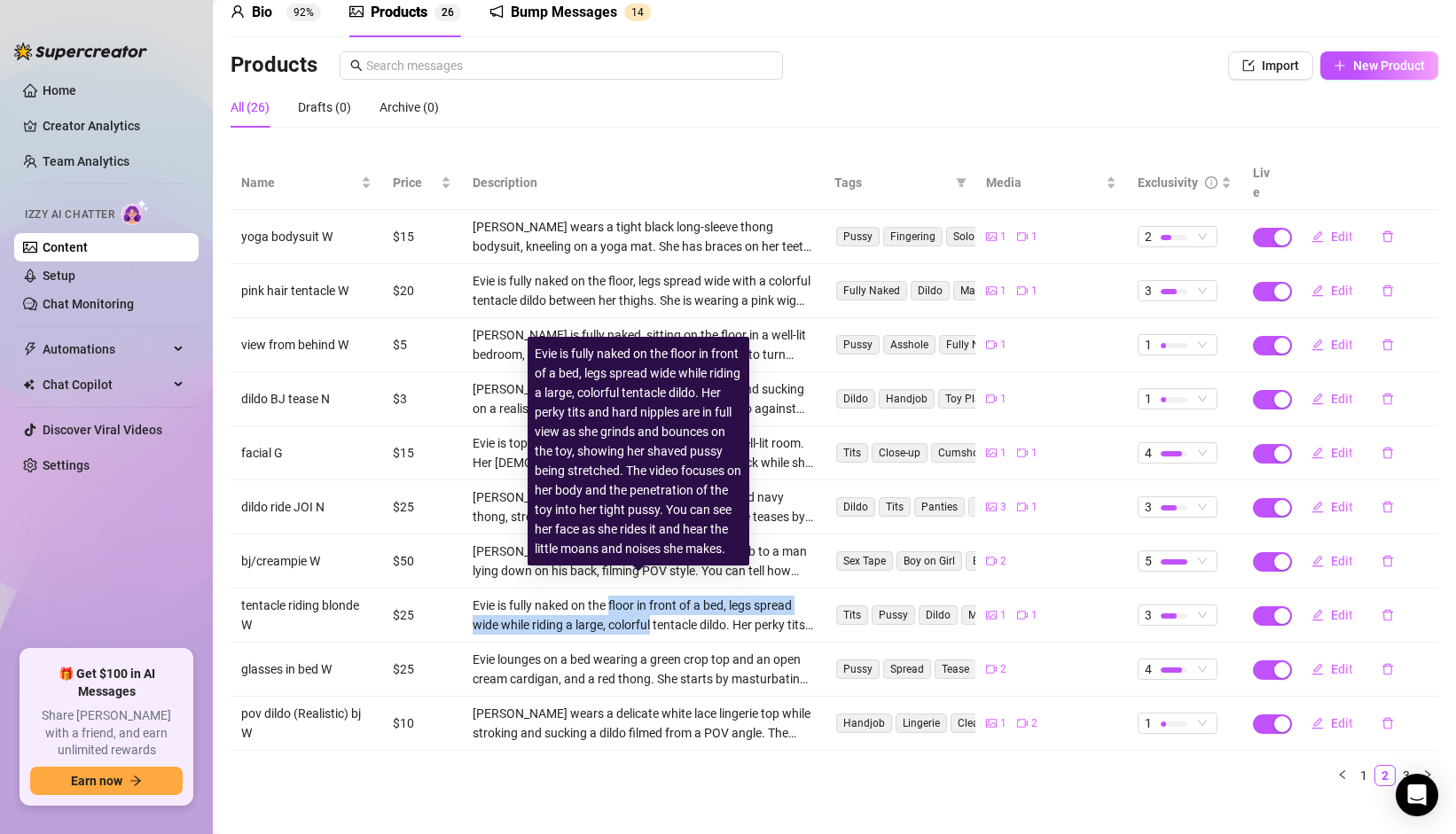
click at [616, 600] on div "Evie is fully naked on the floor in front of a bed, legs spread wide while ridi…" at bounding box center [644, 615] width 341 height 39
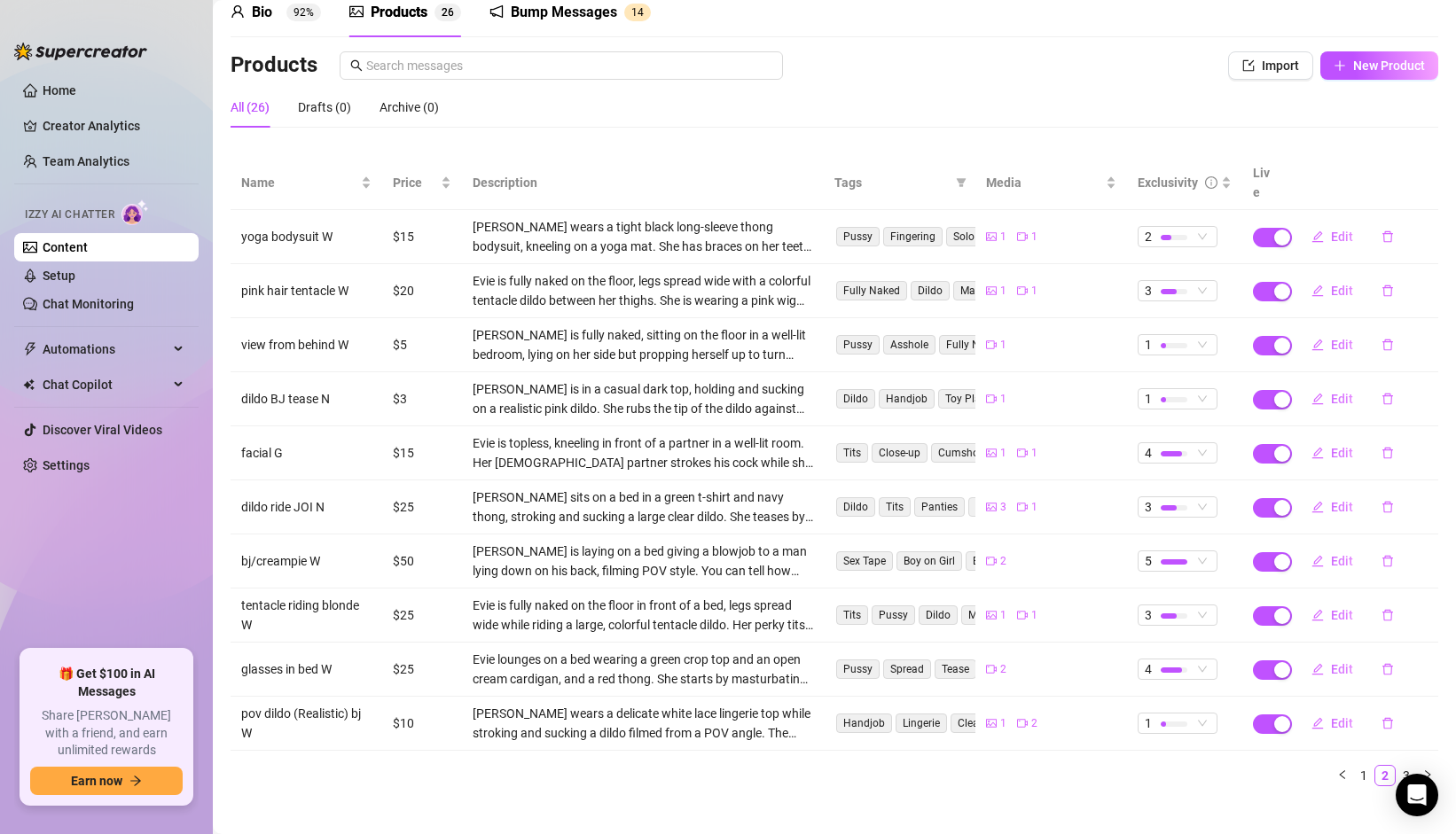
click at [609, 647] on td "Evie lounges on a bed wearing a green crop top and an open cream cardigan, and …" at bounding box center [644, 669] width 363 height 54
click at [609, 650] on div "Evie lounges on a bed wearing a green crop top and an open cream cardigan, and …" at bounding box center [644, 669] width 341 height 39
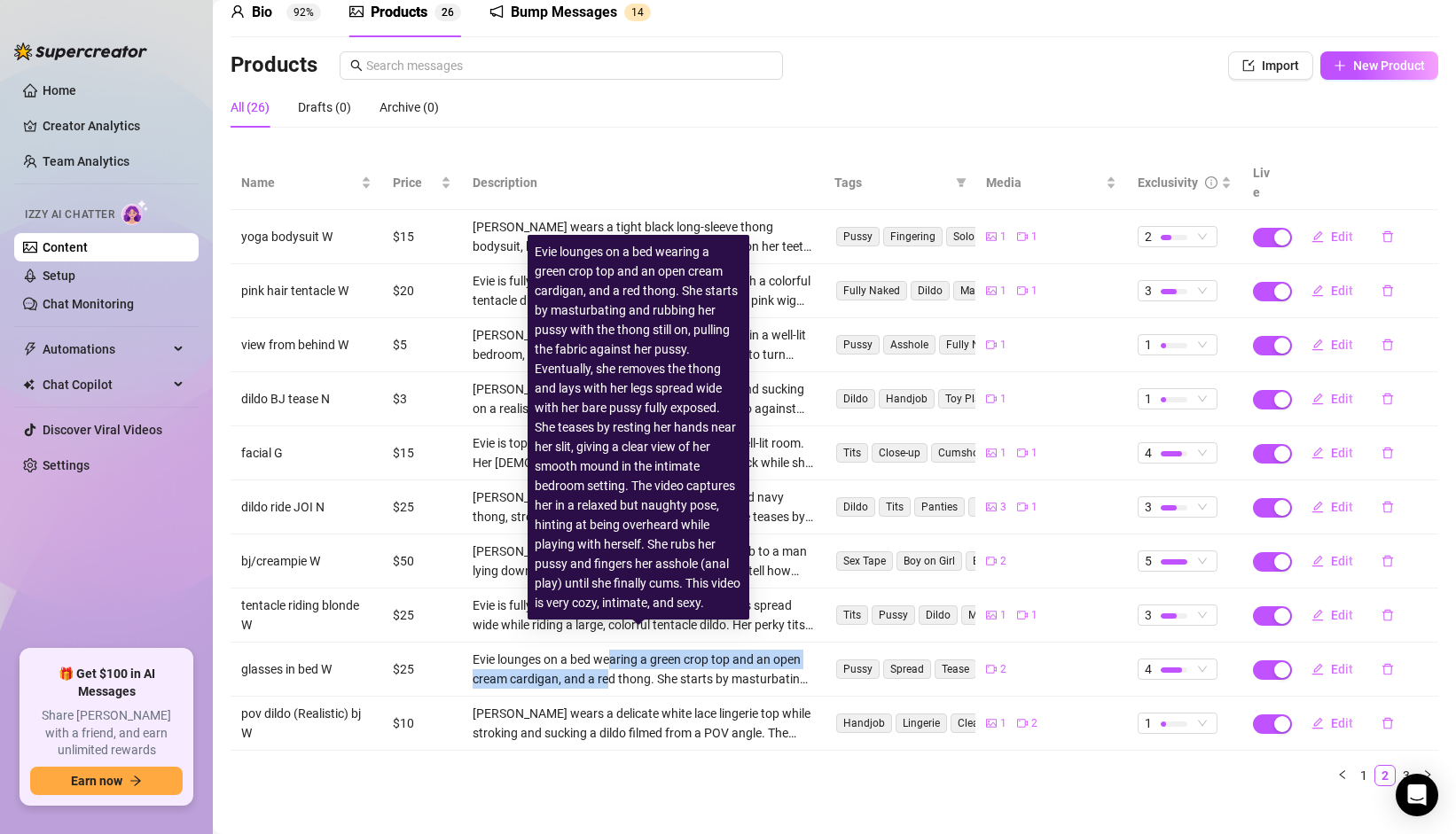
drag, startPoint x: 606, startPoint y: 653, endPoint x: 612, endPoint y: 640, distance: 14.3
click at [612, 650] on div "Evie lounges on a bed wearing a green crop top and an open cream cardigan, and …" at bounding box center [644, 669] width 341 height 39
click at [612, 650] on div "Evie lounges on a bed wearing a green crop top and an open cream cardigan, and …" at bounding box center [644, 669] width 341 height 39
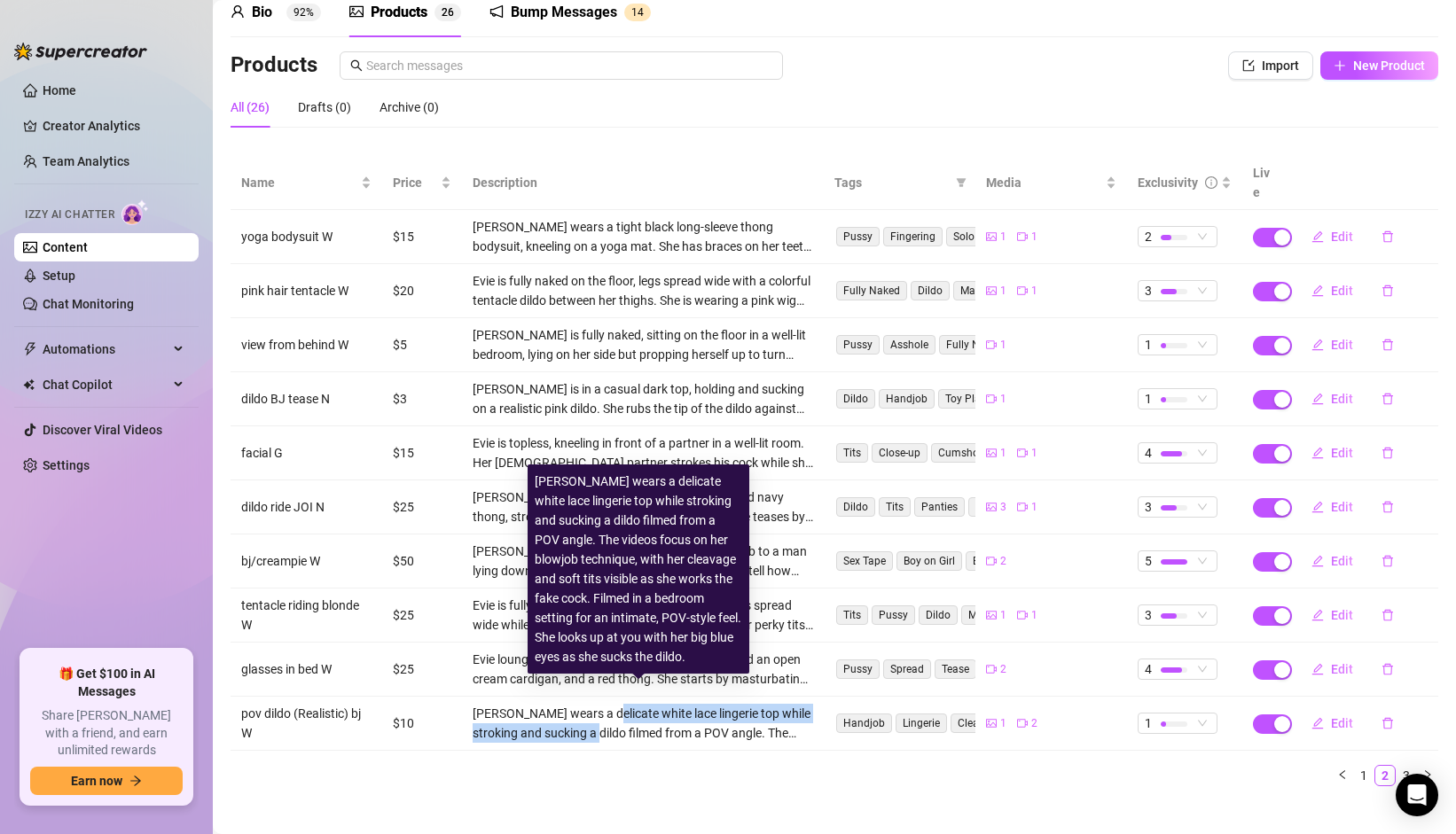
click at [590, 713] on div "[PERSON_NAME] wears a delicate white lace lingerie top while stroking and sucki…" at bounding box center [644, 723] width 341 height 39
drag, startPoint x: 589, startPoint y: 707, endPoint x: 610, endPoint y: 680, distance: 34.2
click at [610, 697] on td "[PERSON_NAME] wears a delicate white lace lingerie top while stroking and sucki…" at bounding box center [644, 723] width 363 height 54
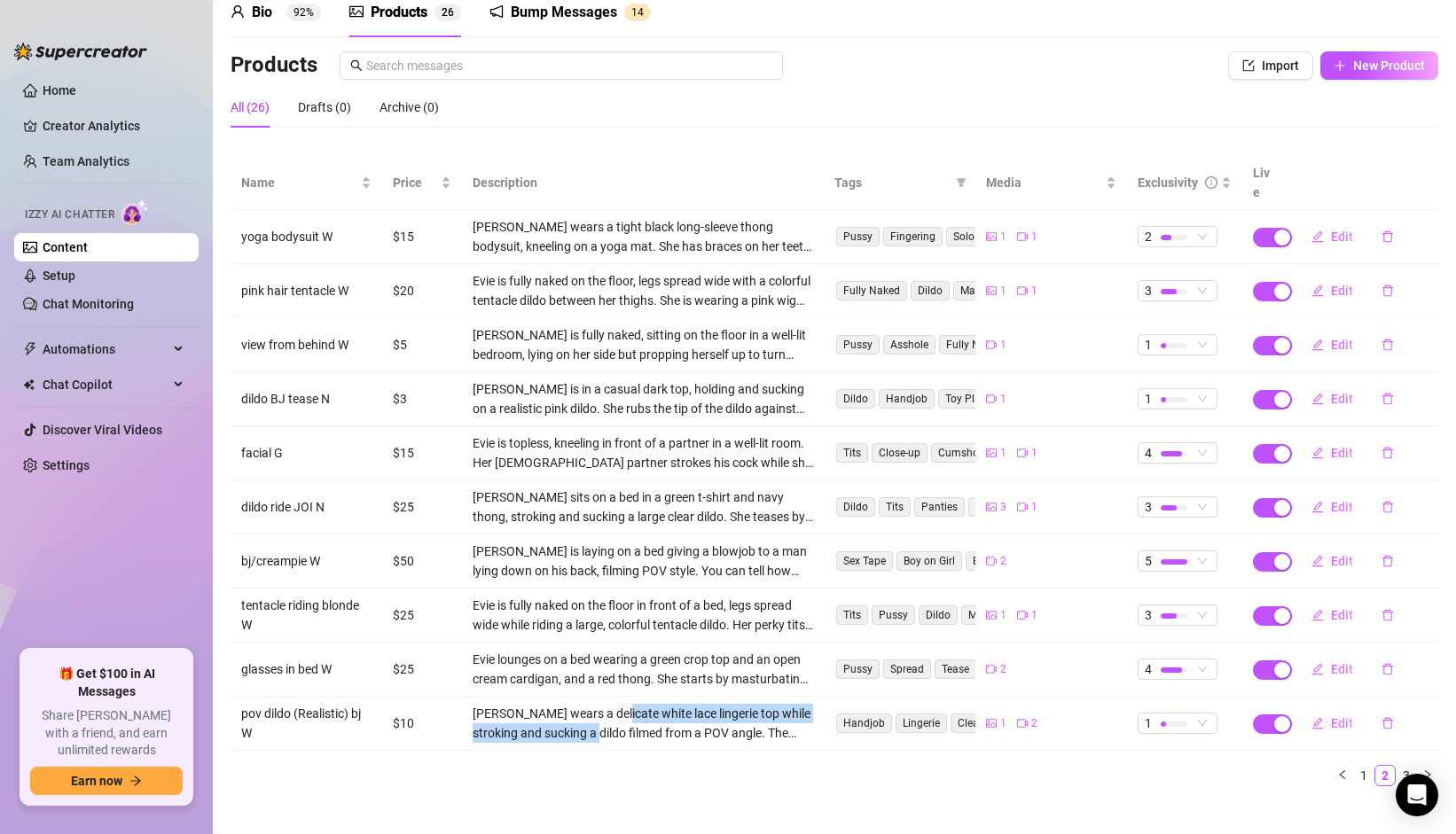
click at [610, 697] on td "[PERSON_NAME] wears a delicate white lace lingerie top while stroking and sucki…" at bounding box center [644, 723] width 363 height 54
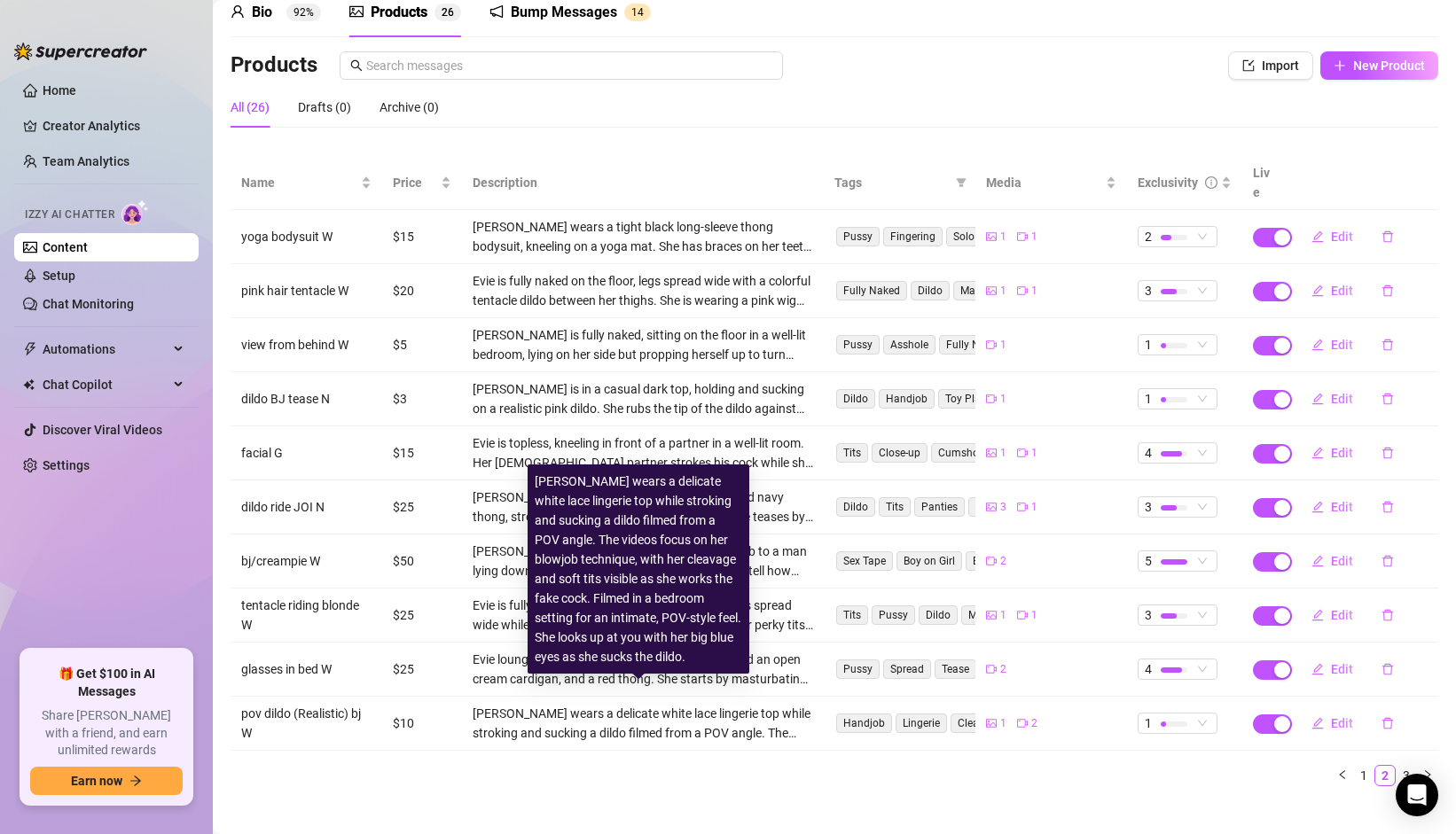
click at [604, 704] on div "[PERSON_NAME] wears a delicate white lace lingerie top while stroking and sucki…" at bounding box center [644, 723] width 341 height 39
drag, startPoint x: 597, startPoint y: 708, endPoint x: 632, endPoint y: 687, distance: 40.8
click at [632, 704] on div "[PERSON_NAME] wears a delicate white lace lingerie top while stroking and sucki…" at bounding box center [644, 723] width 341 height 39
drag, startPoint x: 625, startPoint y: 706, endPoint x: 616, endPoint y: 715, distance: 12.7
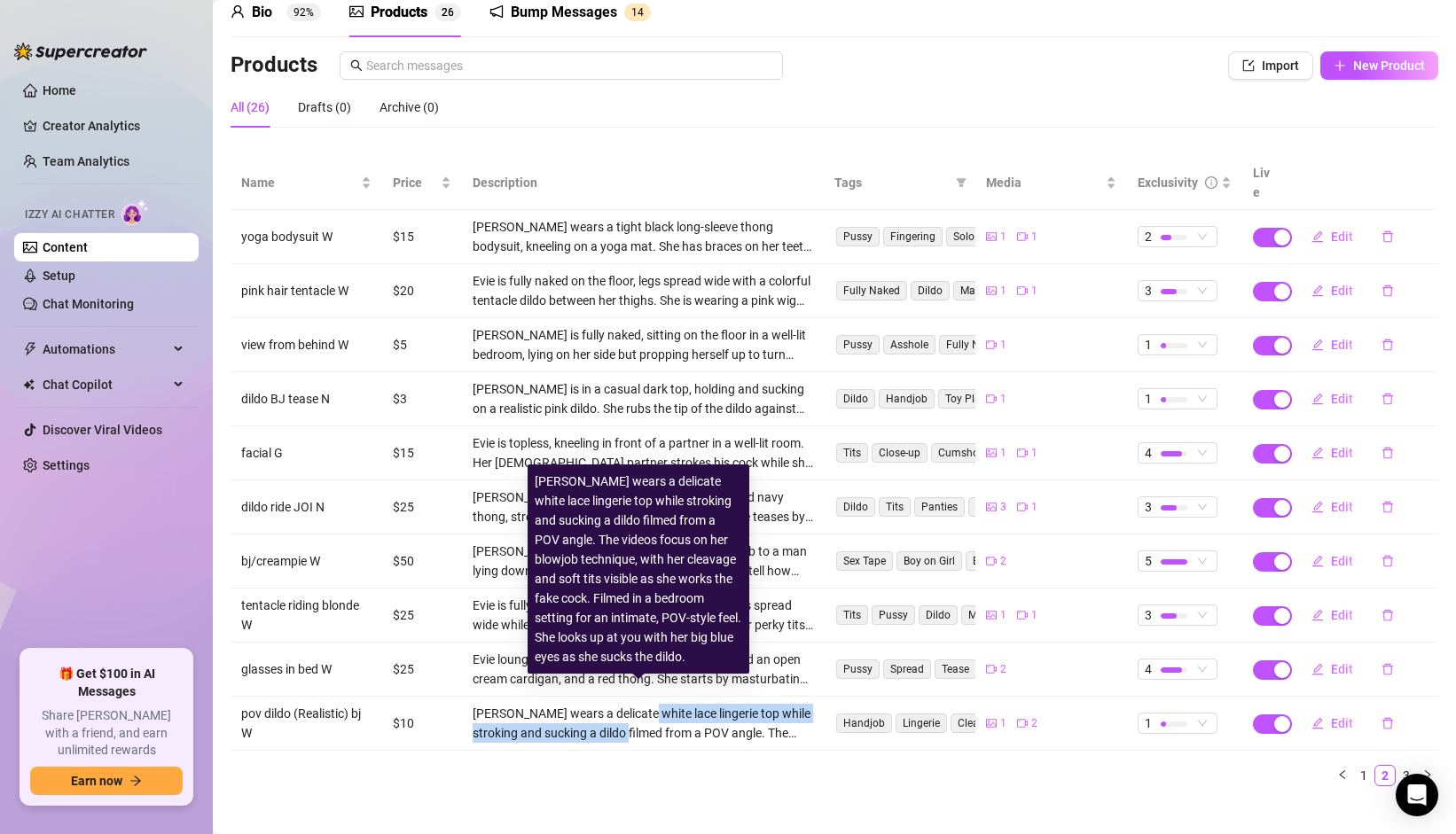
click at [620, 713] on div "[PERSON_NAME] wears a delicate white lace lingerie top while stroking and sucki…" at bounding box center [644, 723] width 341 height 39
click at [616, 715] on div "[PERSON_NAME] wears a delicate white lace lingerie top while stroking and sucki…" at bounding box center [644, 723] width 341 height 39
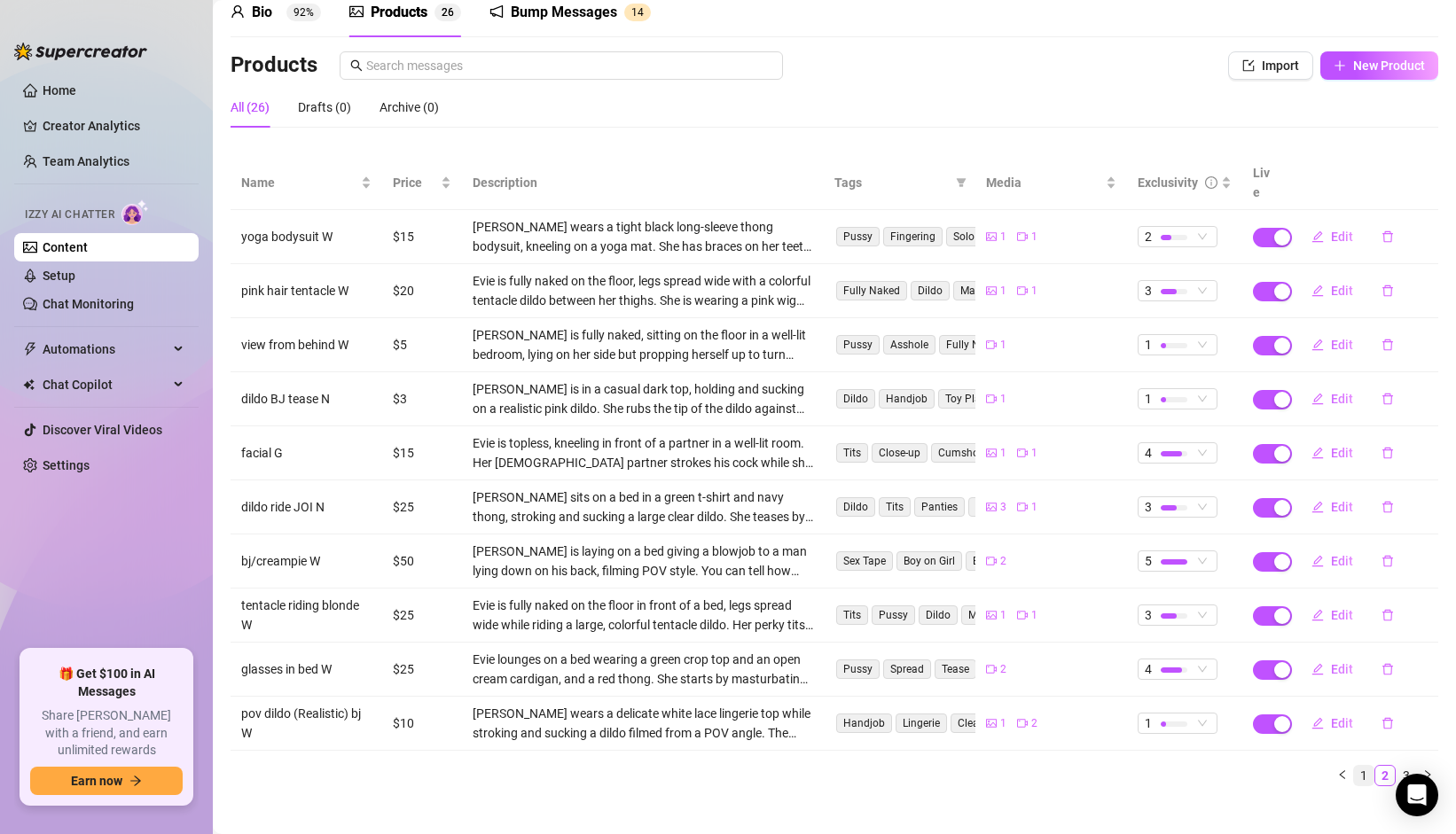
click at [1354, 766] on link "1" at bounding box center [1363, 775] width 19 height 19
